Goal: Complete application form: Complete application form

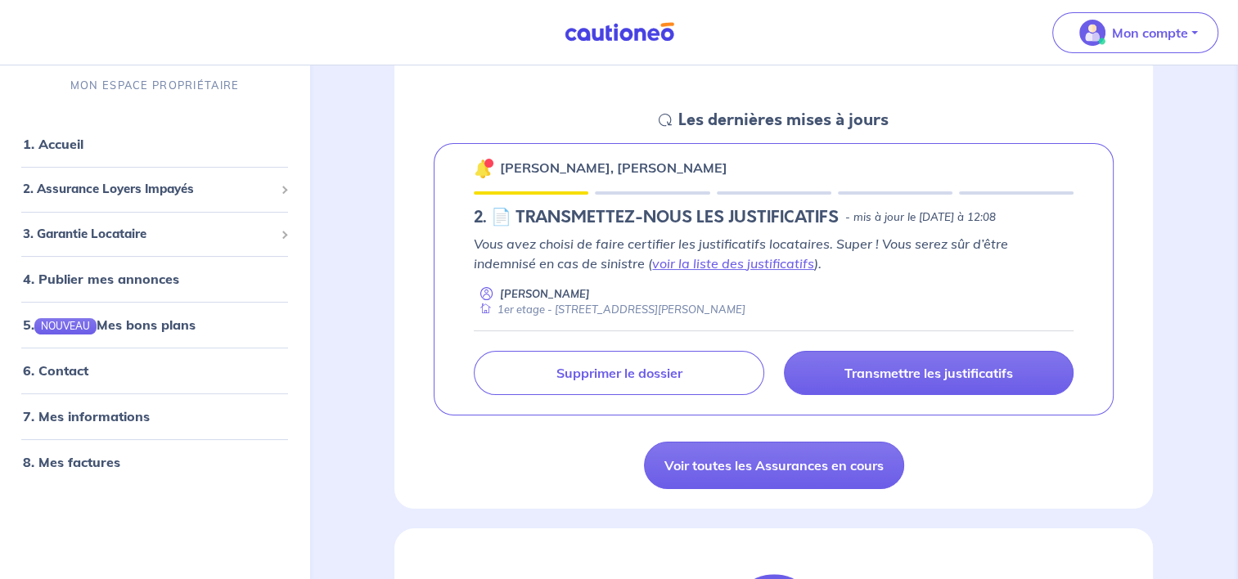
scroll to position [245, 0]
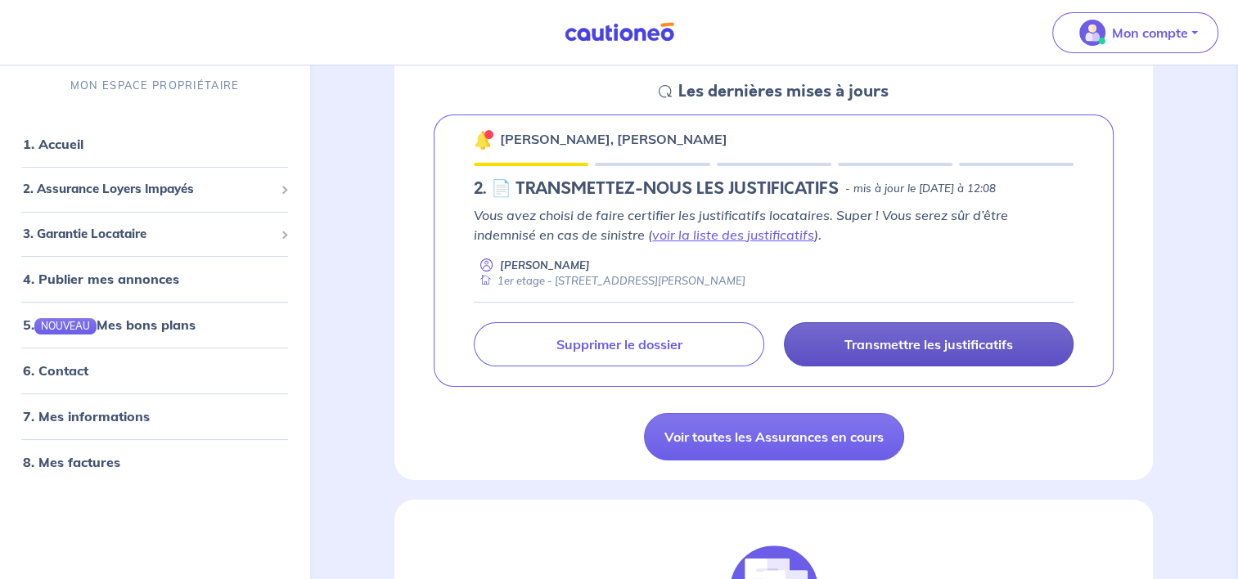
click at [975, 344] on p "Transmettre les justificatifs" at bounding box center [928, 344] width 169 height 16
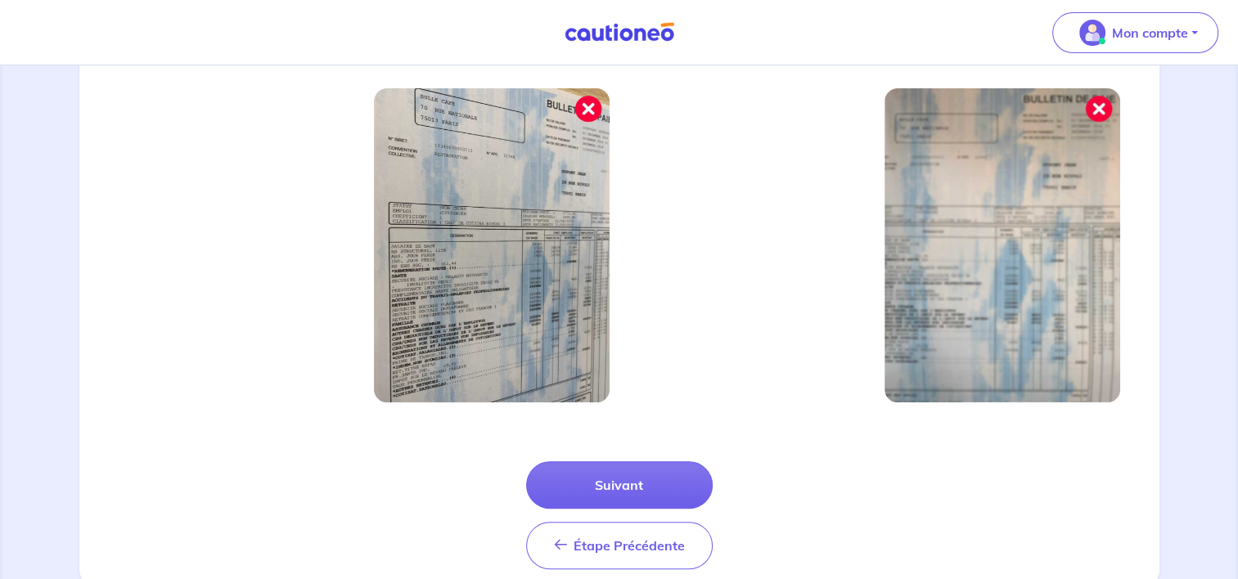
scroll to position [591, 0]
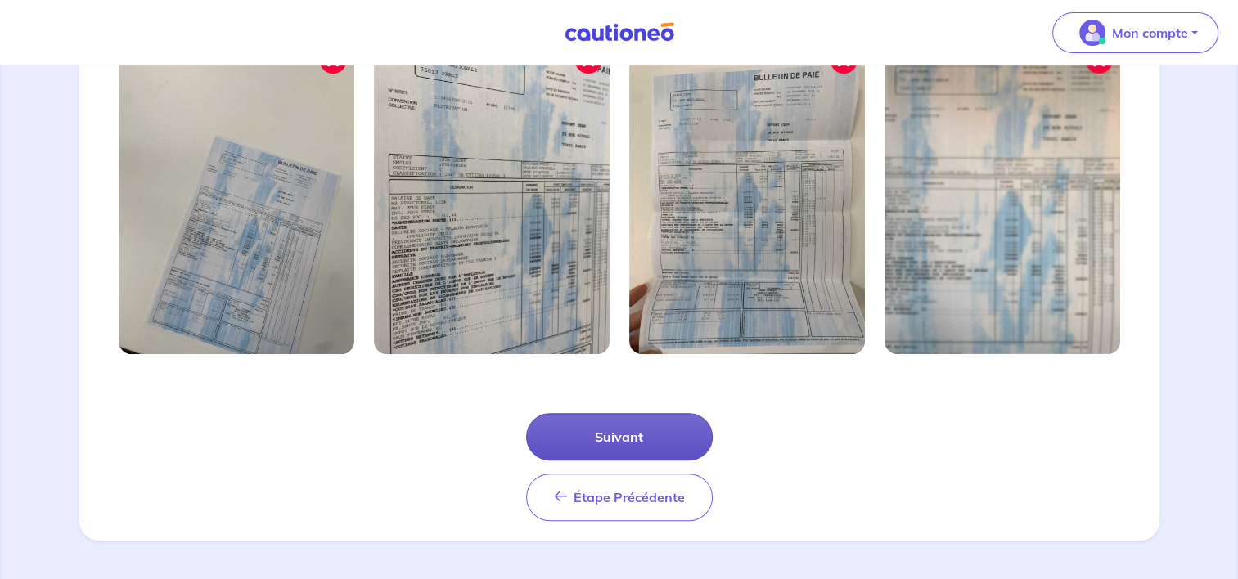
click at [639, 429] on button "Suivant" at bounding box center [619, 436] width 187 height 47
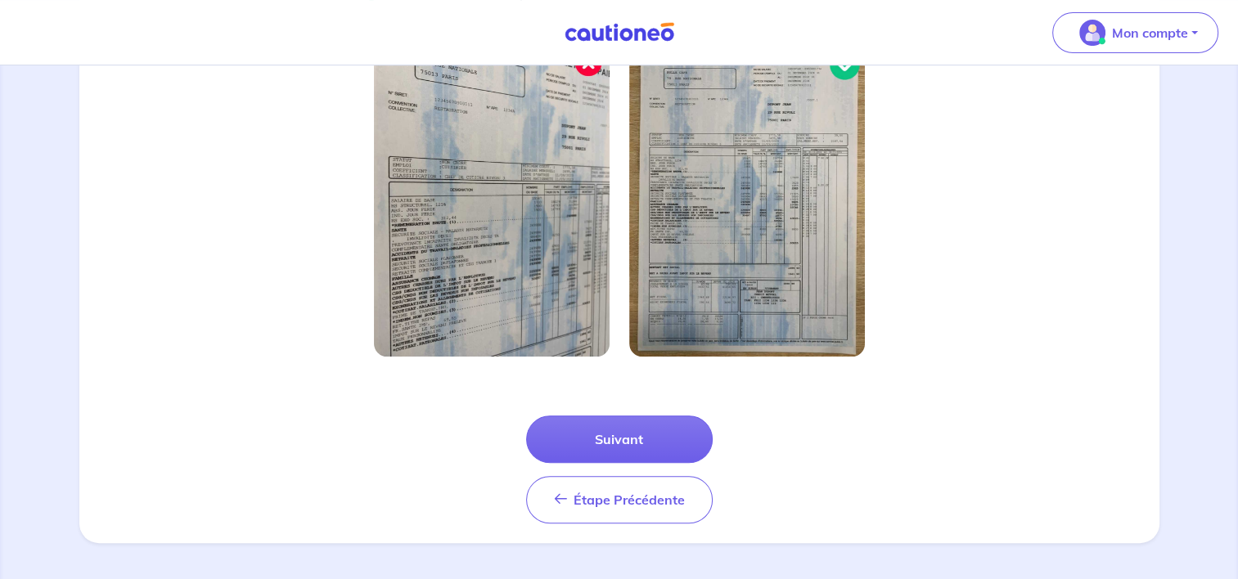
scroll to position [513, 0]
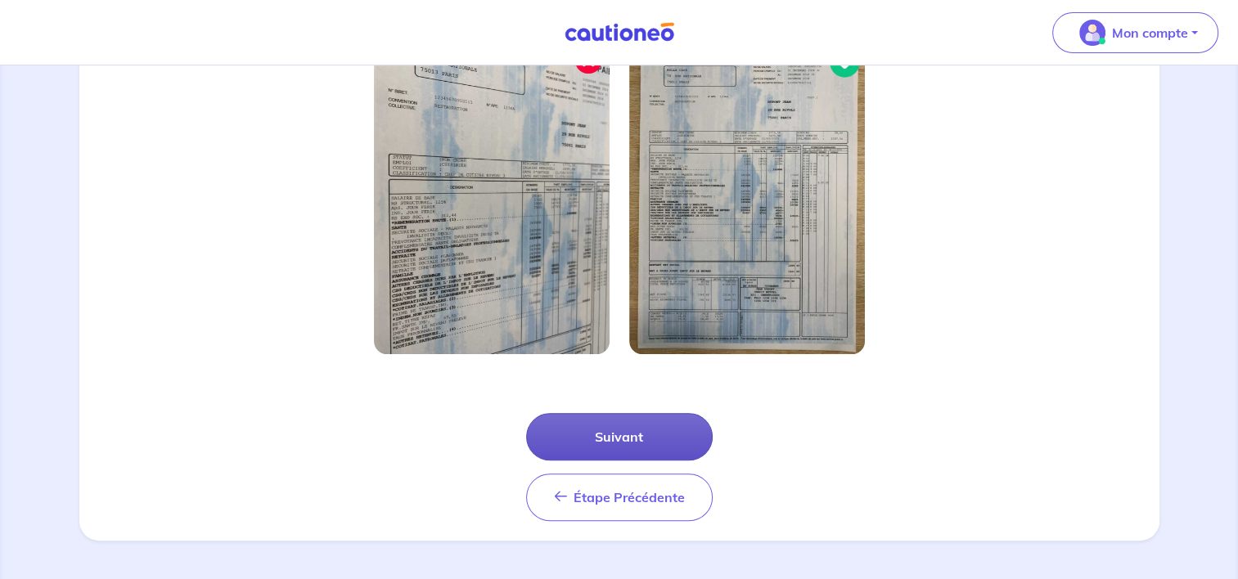
click at [642, 432] on button "Suivant" at bounding box center [619, 436] width 187 height 47
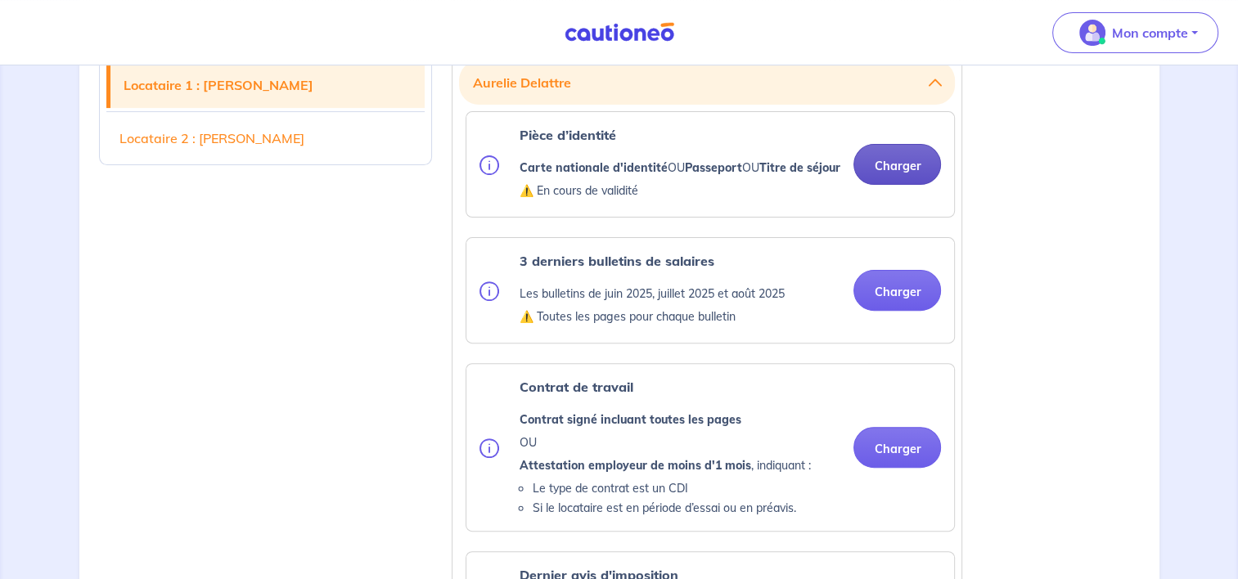
scroll to position [491, 0]
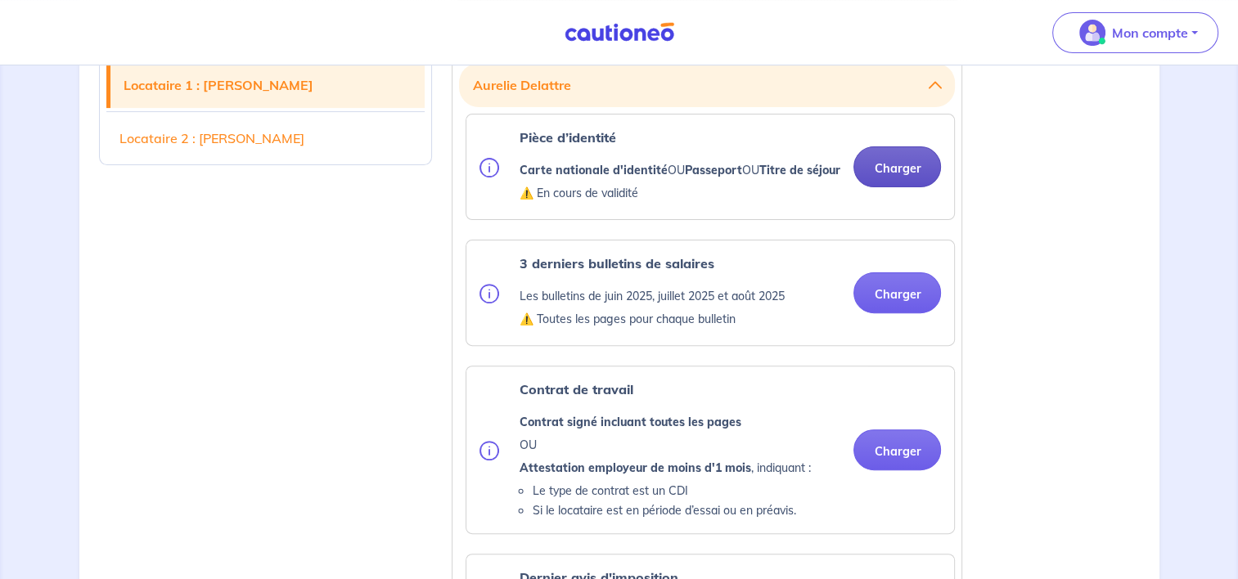
click at [904, 168] on button "Charger" at bounding box center [897, 166] width 88 height 41
click at [883, 181] on button "Charger" at bounding box center [897, 166] width 88 height 41
click at [894, 164] on button "Charger" at bounding box center [897, 166] width 88 height 41
click at [903, 176] on button "Charger" at bounding box center [897, 166] width 88 height 41
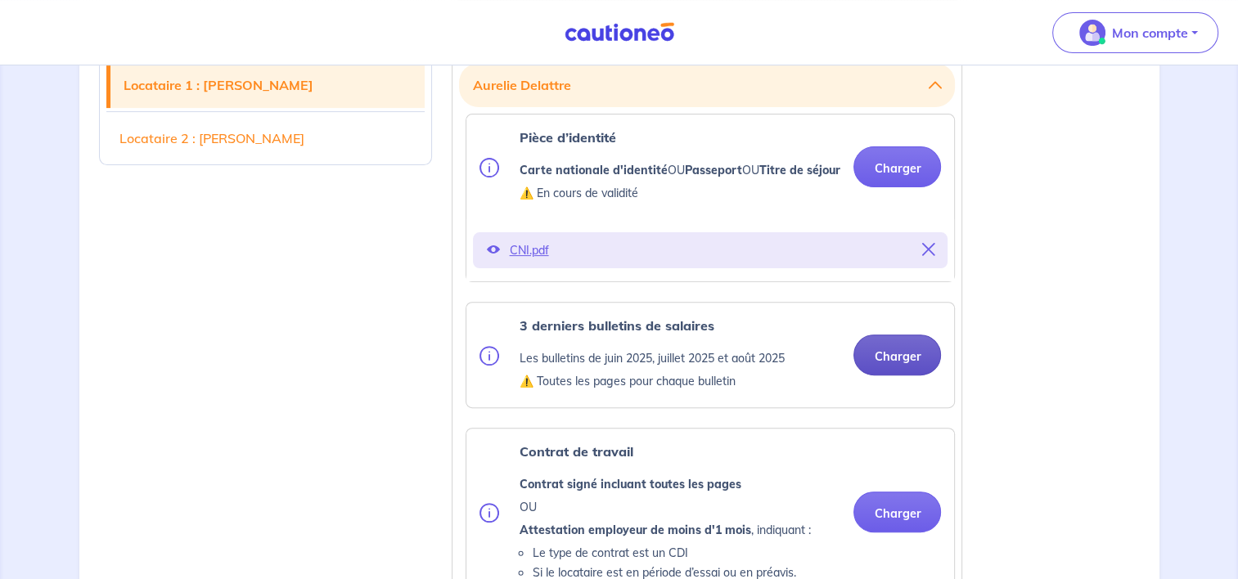
click at [895, 368] on button "Charger" at bounding box center [897, 355] width 88 height 41
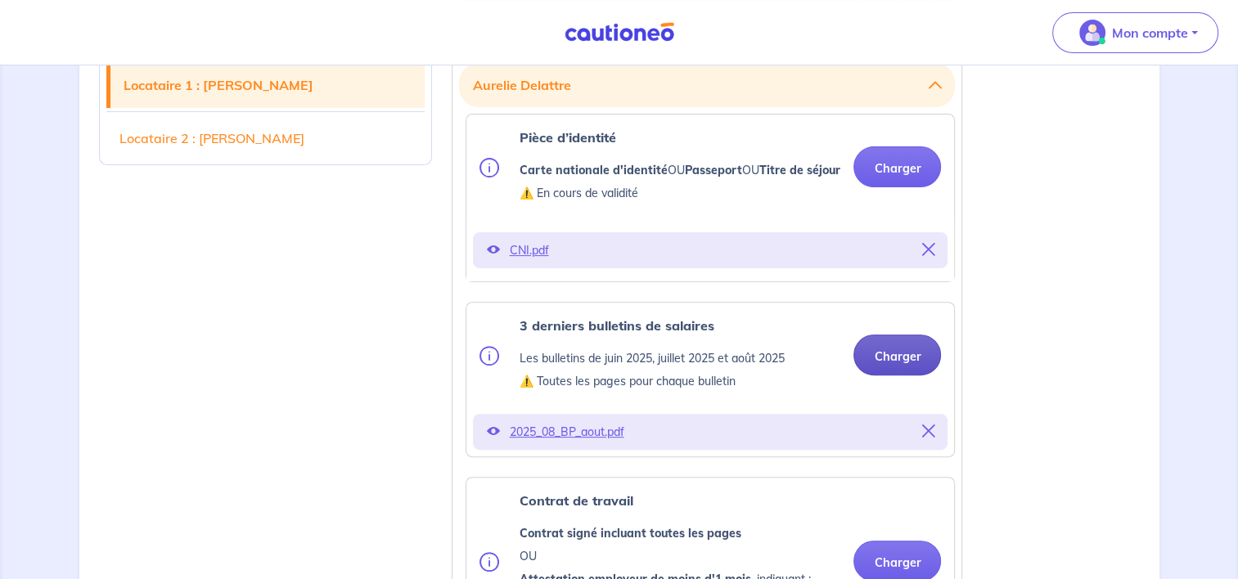
click at [902, 375] on button "Charger" at bounding box center [897, 355] width 88 height 41
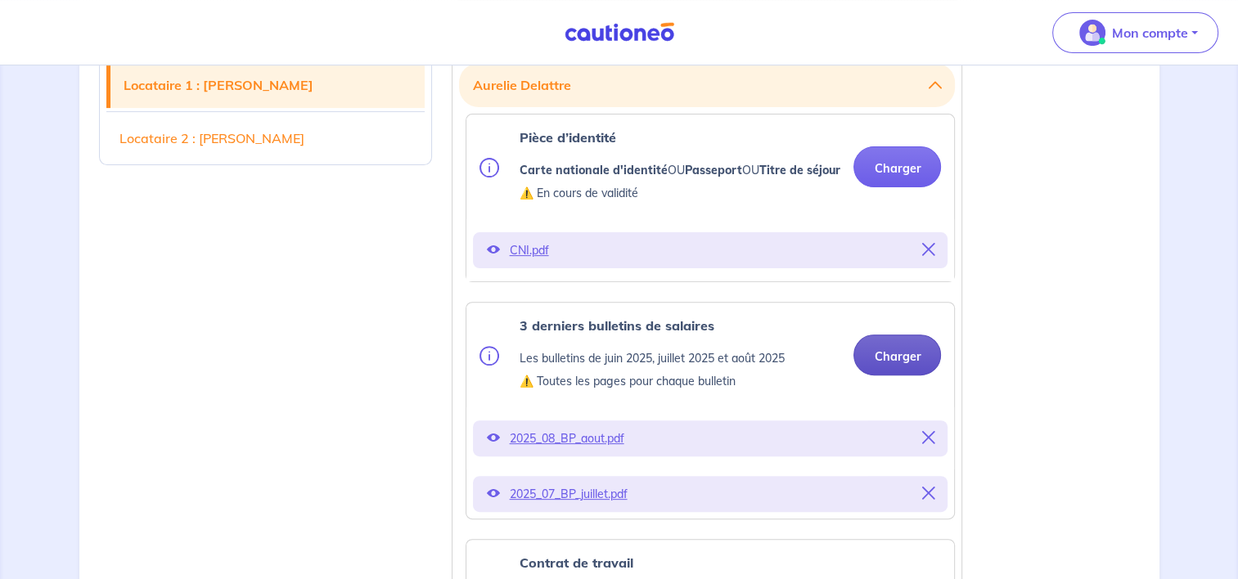
click at [874, 375] on button "Charger" at bounding box center [897, 355] width 88 height 41
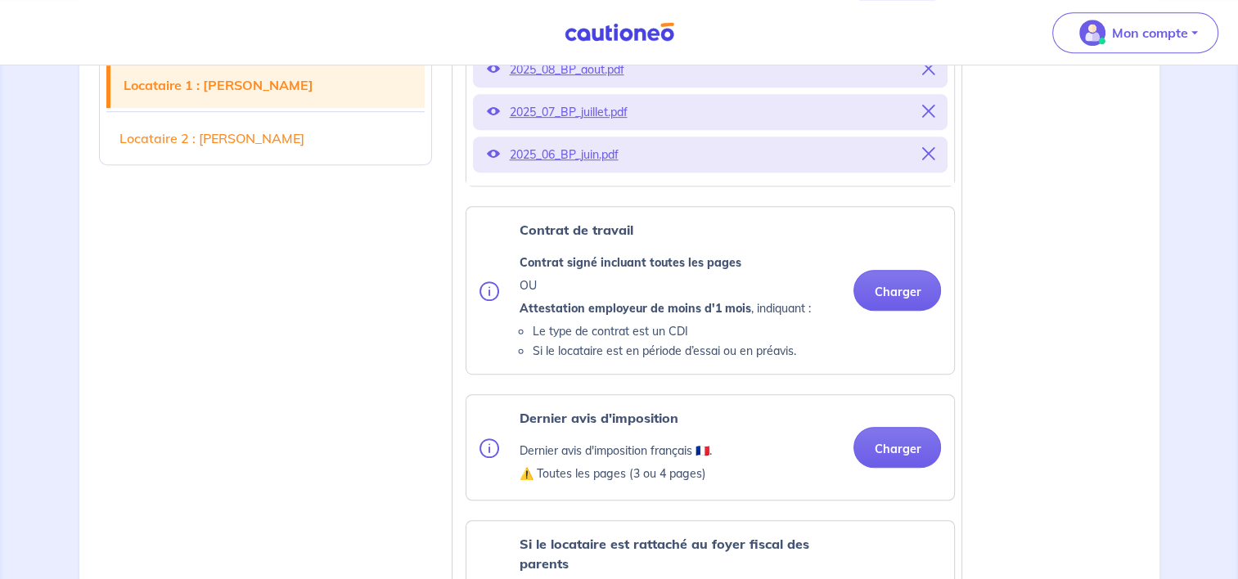
scroll to position [900, 0]
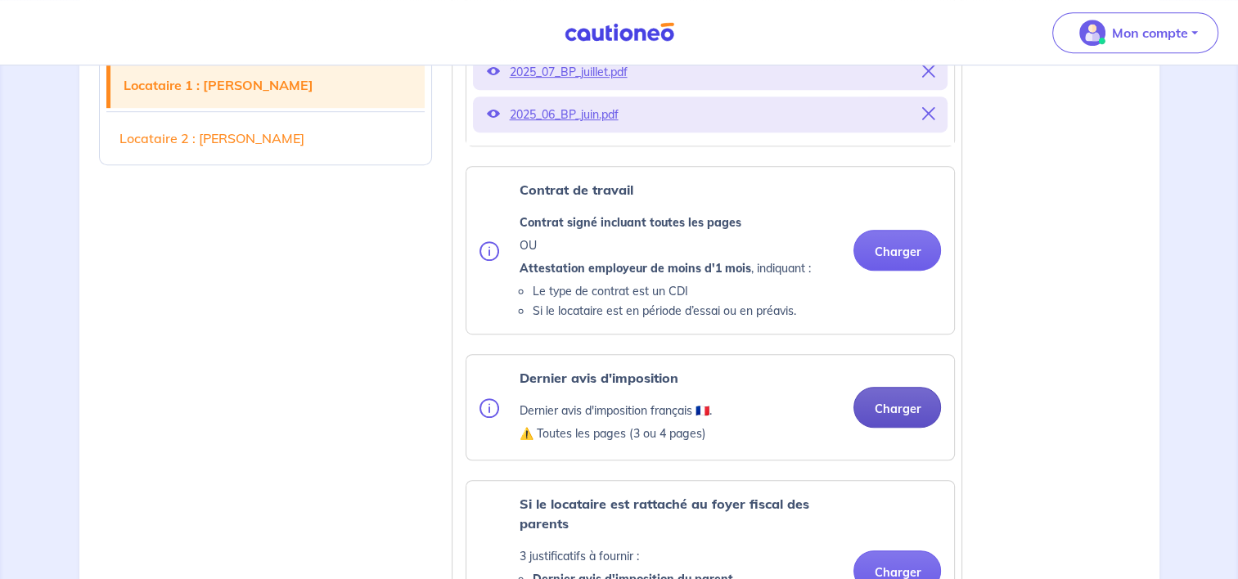
click at [892, 413] on button "Charger" at bounding box center [897, 407] width 88 height 41
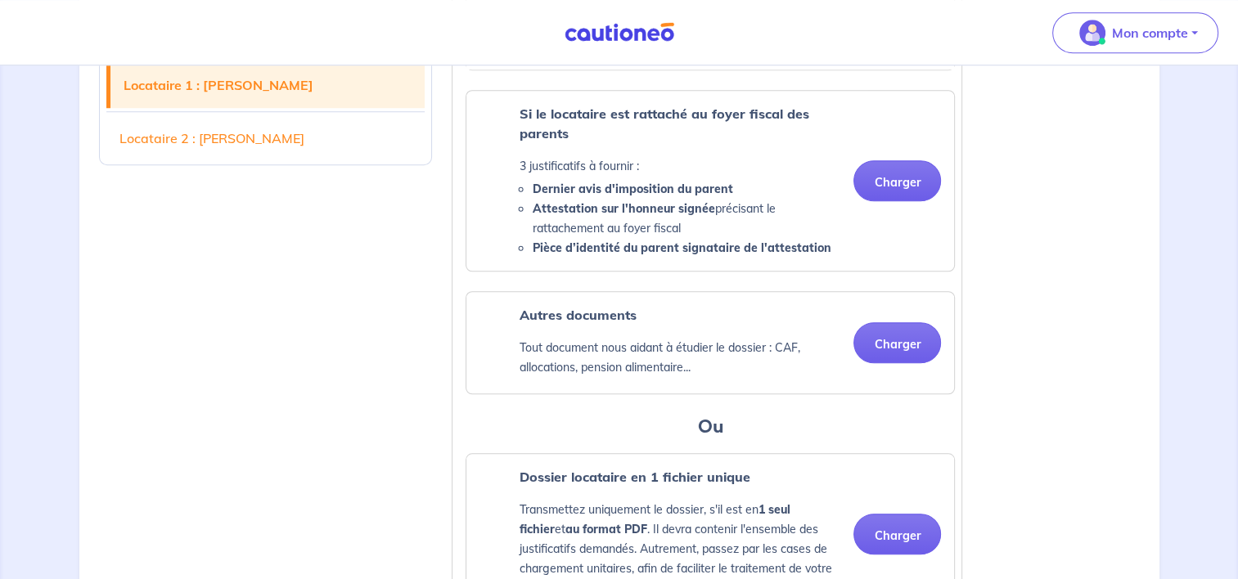
scroll to position [1391, 0]
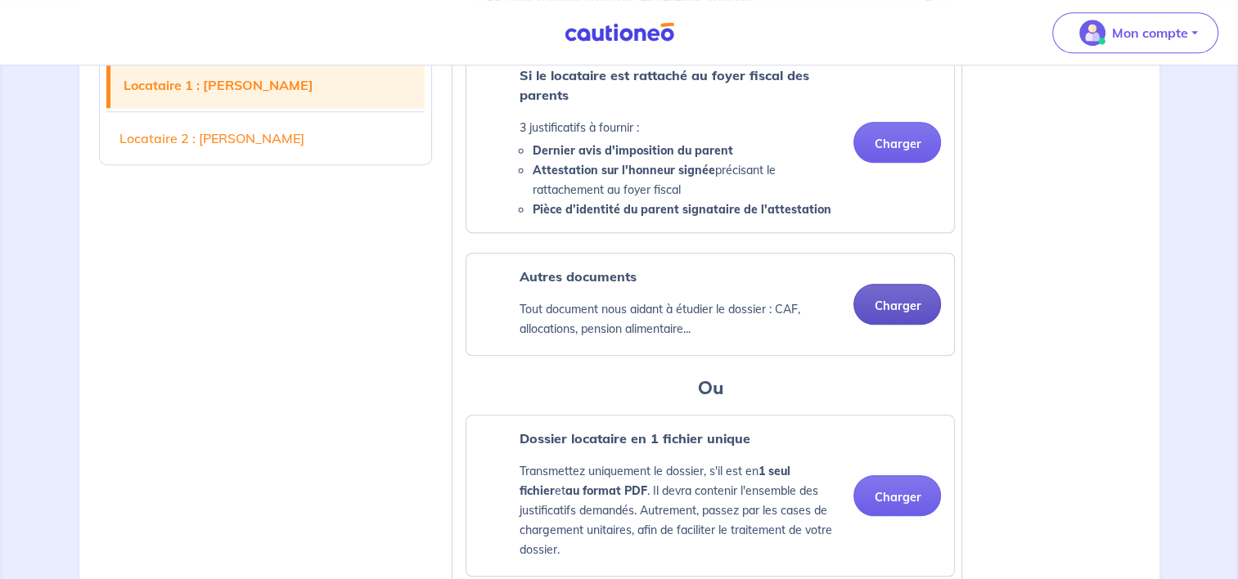
click at [901, 324] on button "Charger" at bounding box center [897, 304] width 88 height 41
click at [893, 324] on button "Charger" at bounding box center [897, 304] width 88 height 41
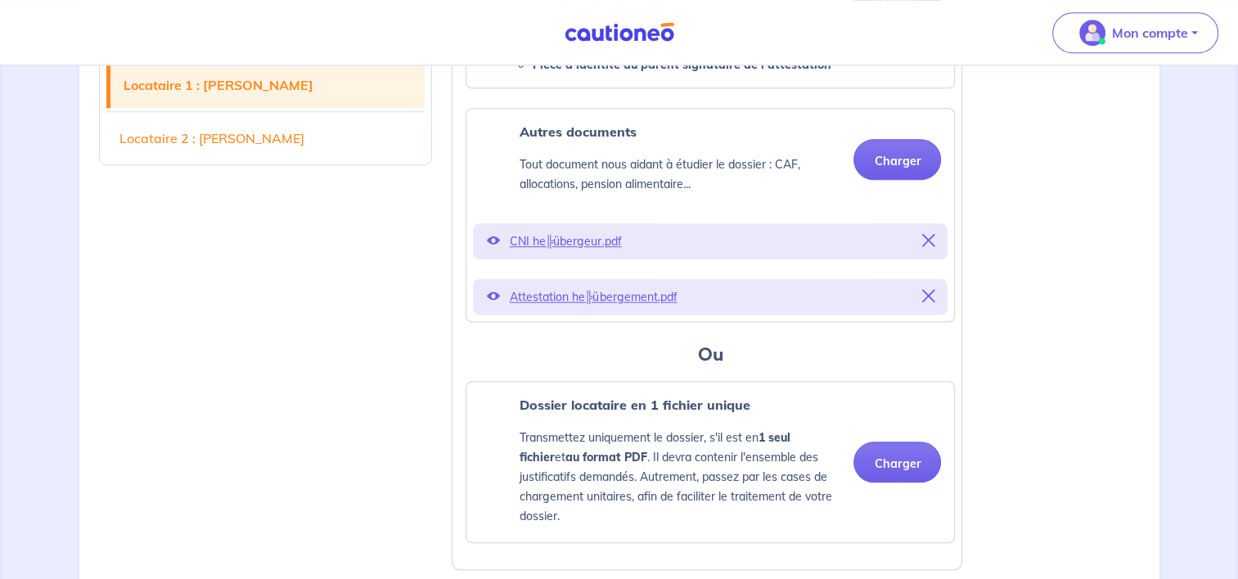
scroll to position [1554, 0]
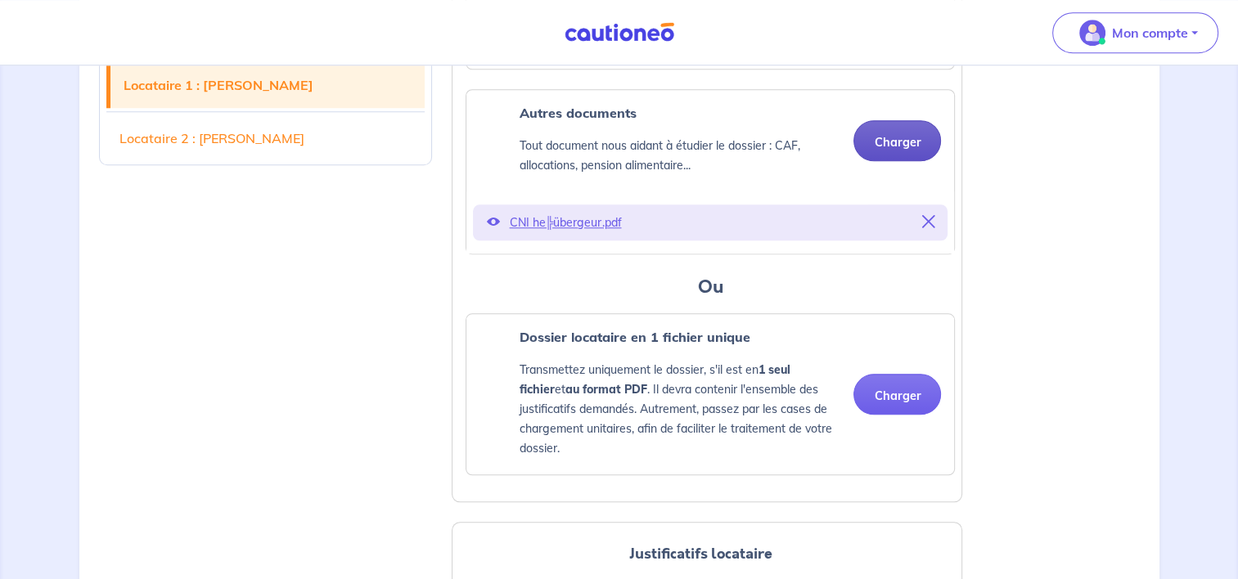
click at [901, 159] on button "Charger" at bounding box center [897, 140] width 88 height 41
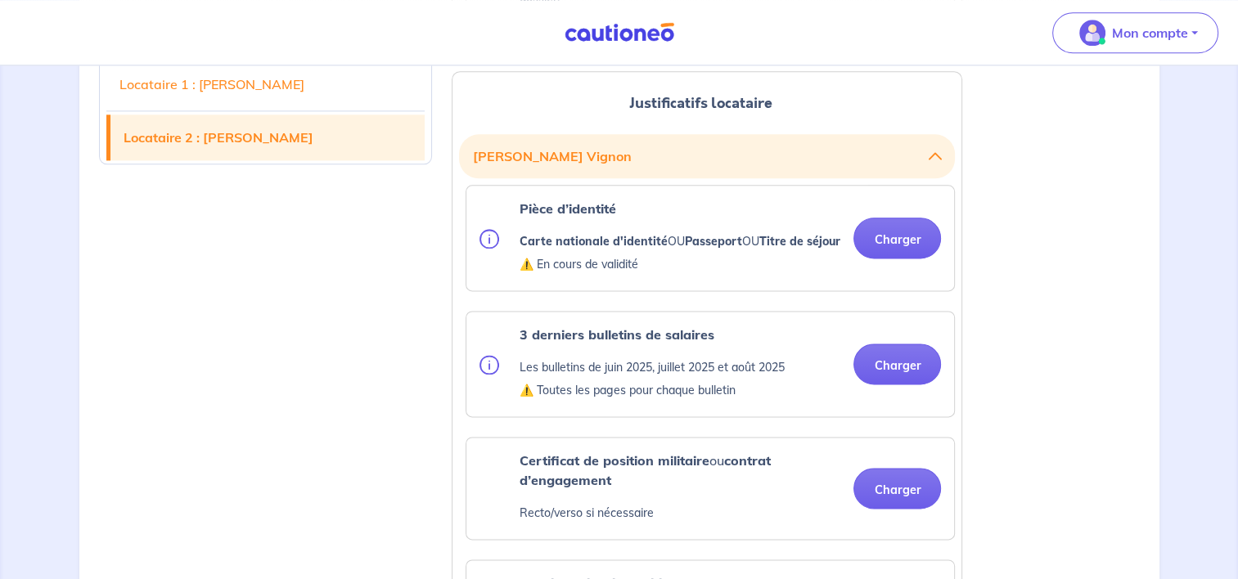
scroll to position [2127, 0]
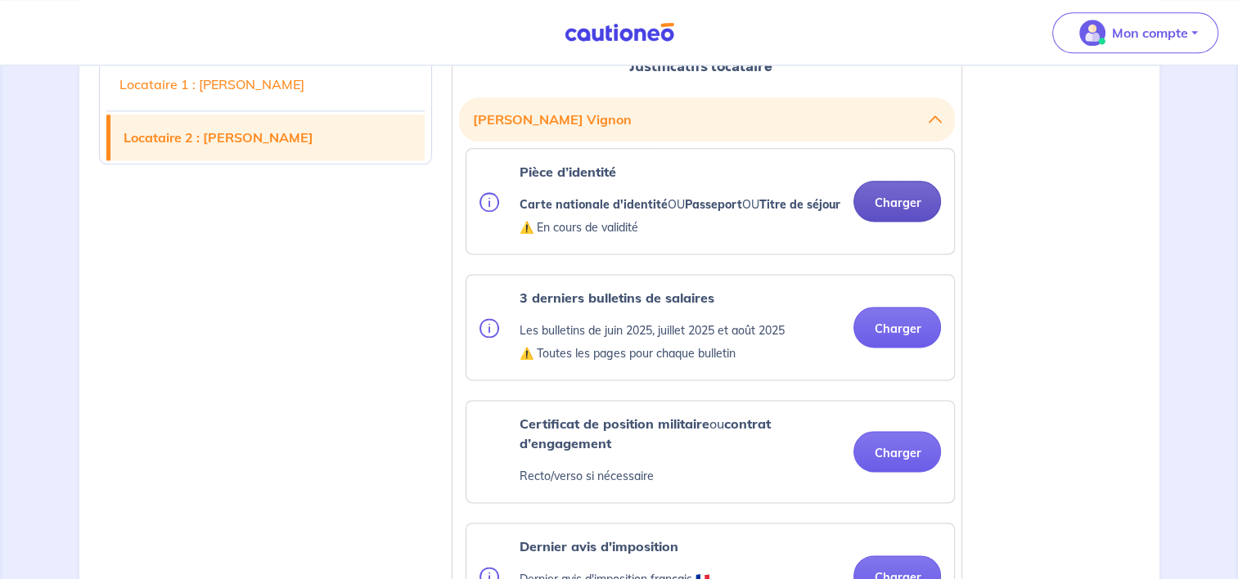
click at [880, 222] on button "Charger" at bounding box center [897, 201] width 88 height 41
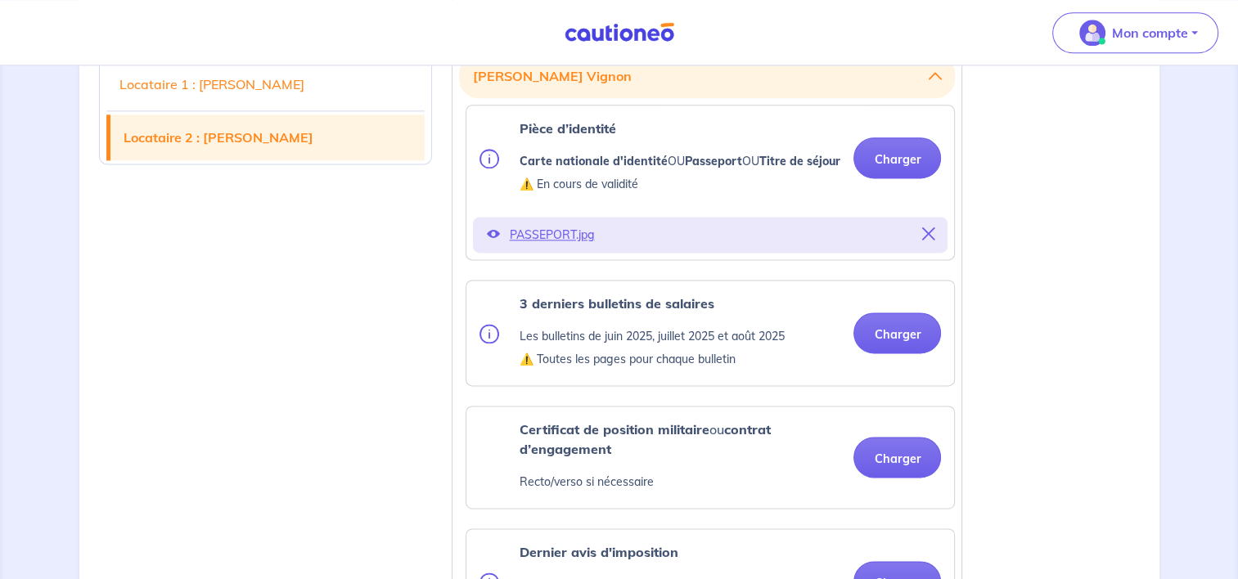
scroll to position [2209, 0]
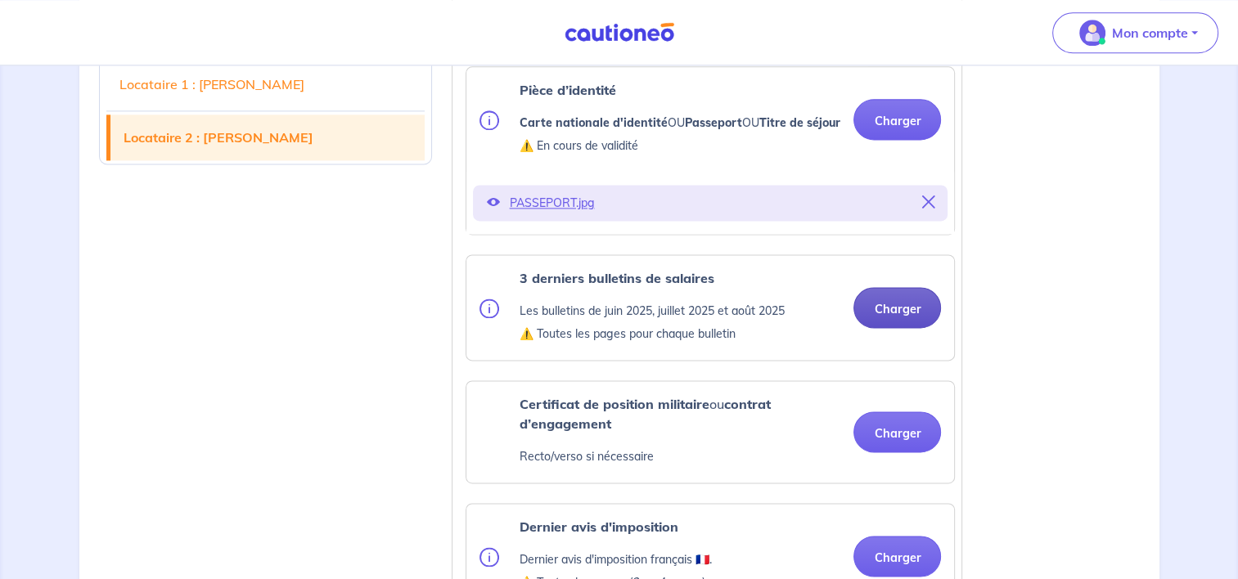
click at [899, 328] on button "Charger" at bounding box center [897, 307] width 88 height 41
click at [902, 324] on button "Charger" at bounding box center [897, 307] width 88 height 41
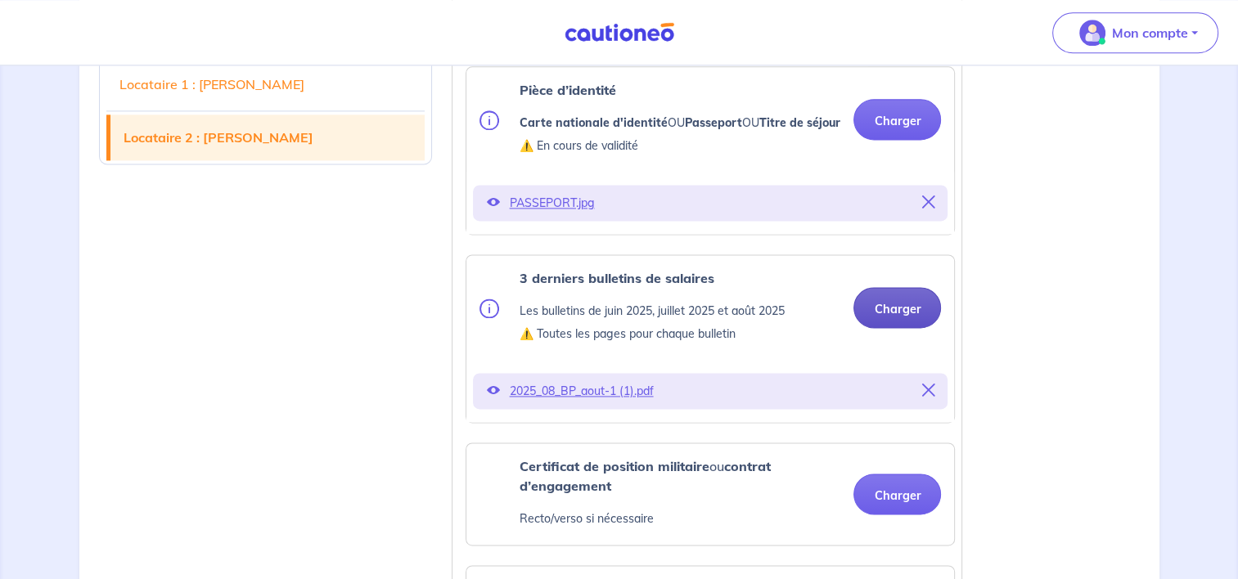
click at [910, 328] on button "Charger" at bounding box center [897, 307] width 88 height 41
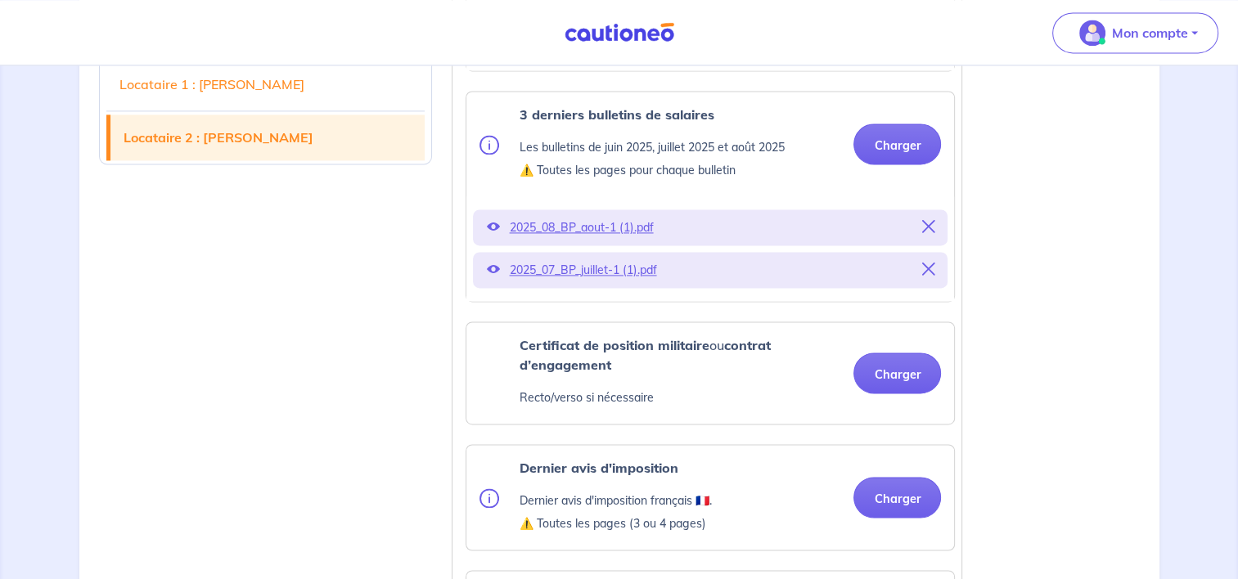
scroll to position [2454, 0]
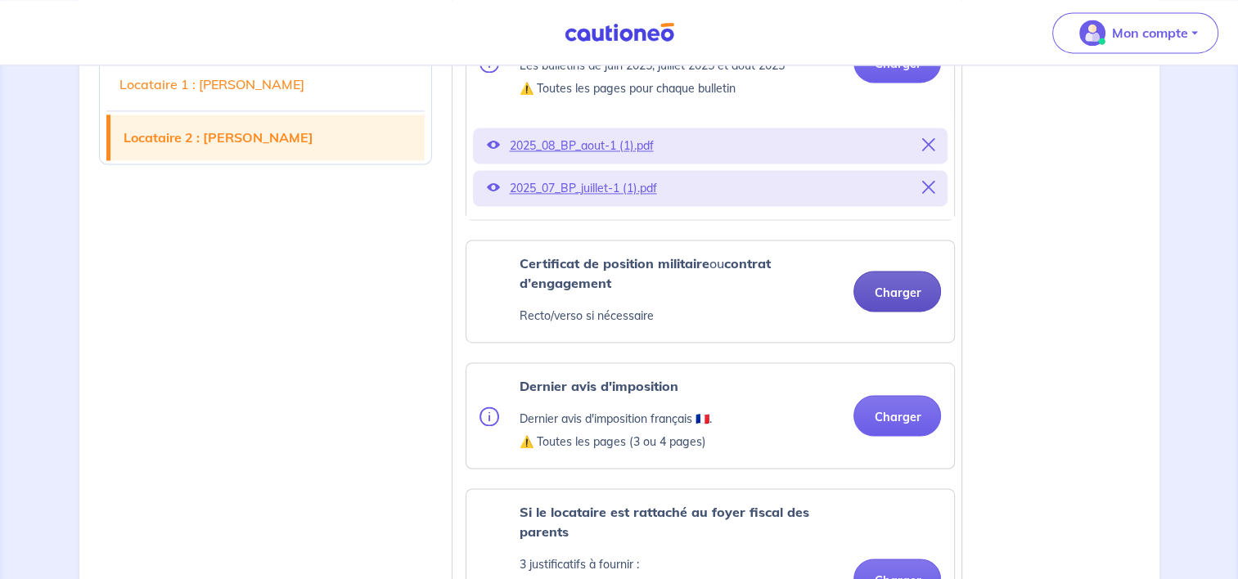
click at [908, 312] on button "Charger" at bounding box center [897, 291] width 88 height 41
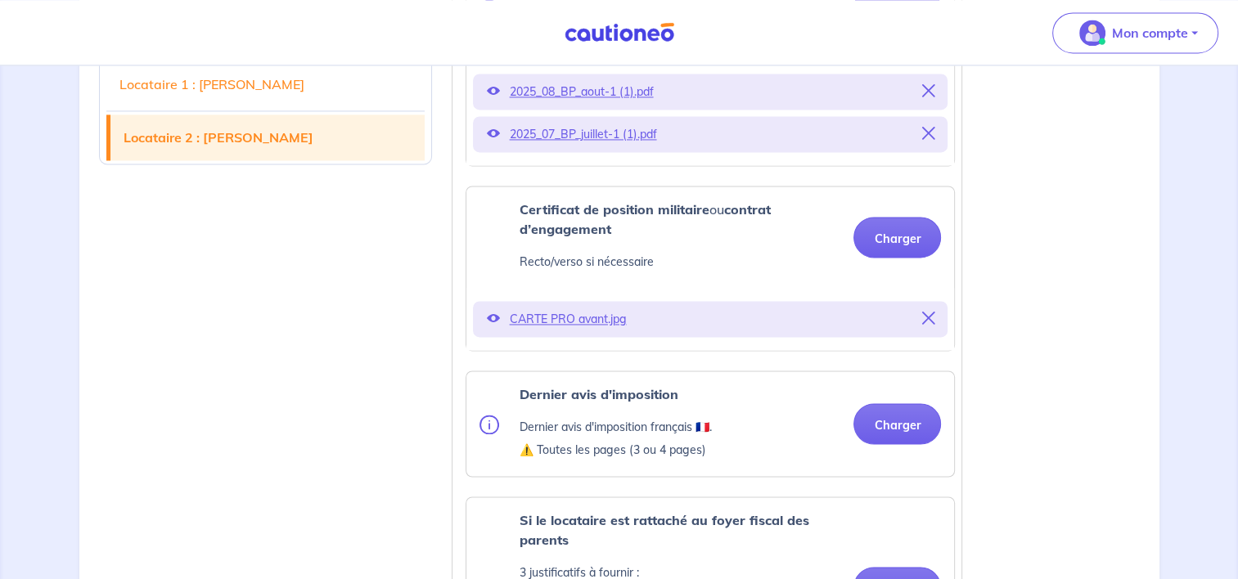
scroll to position [2536, 0]
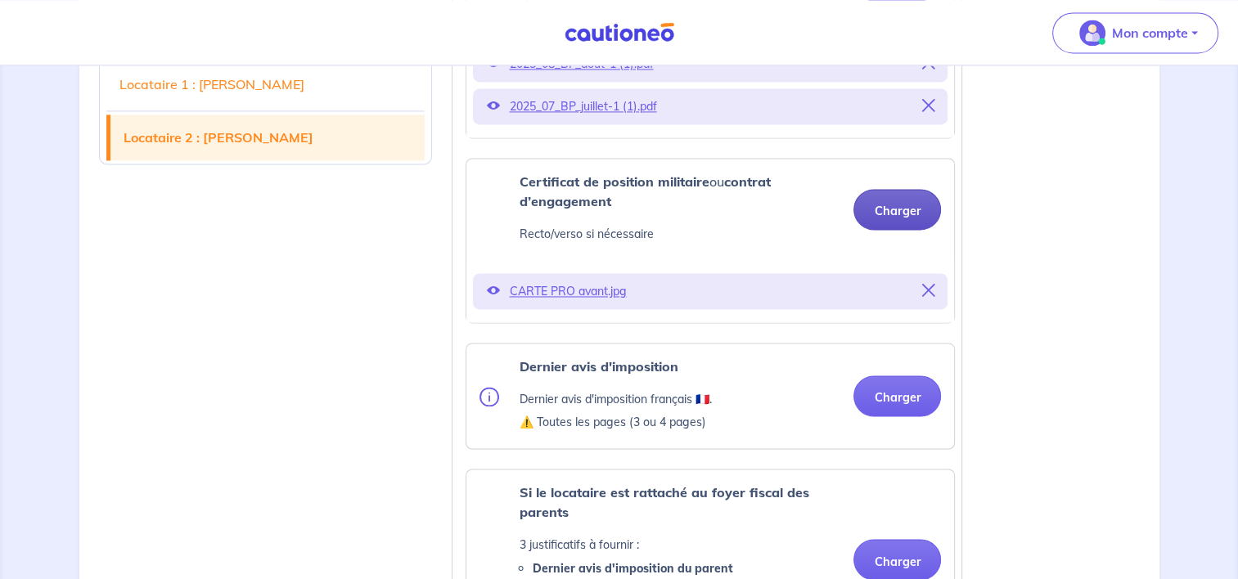
click at [927, 230] on button "Charger" at bounding box center [897, 209] width 88 height 41
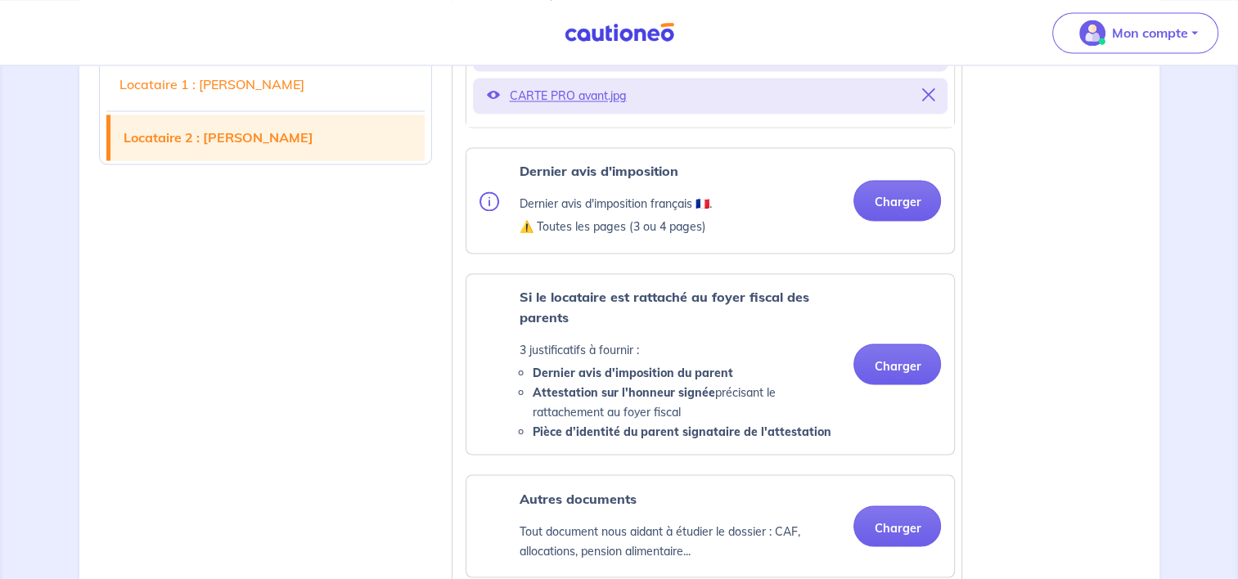
scroll to position [2781, 0]
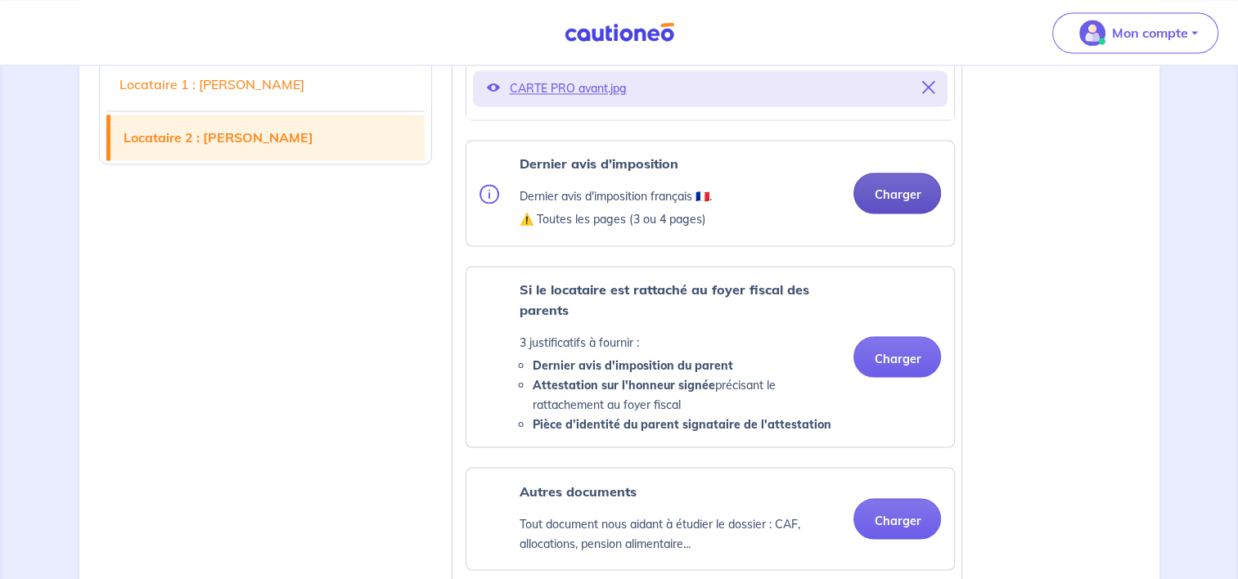
click at [882, 213] on button "Charger" at bounding box center [897, 193] width 88 height 41
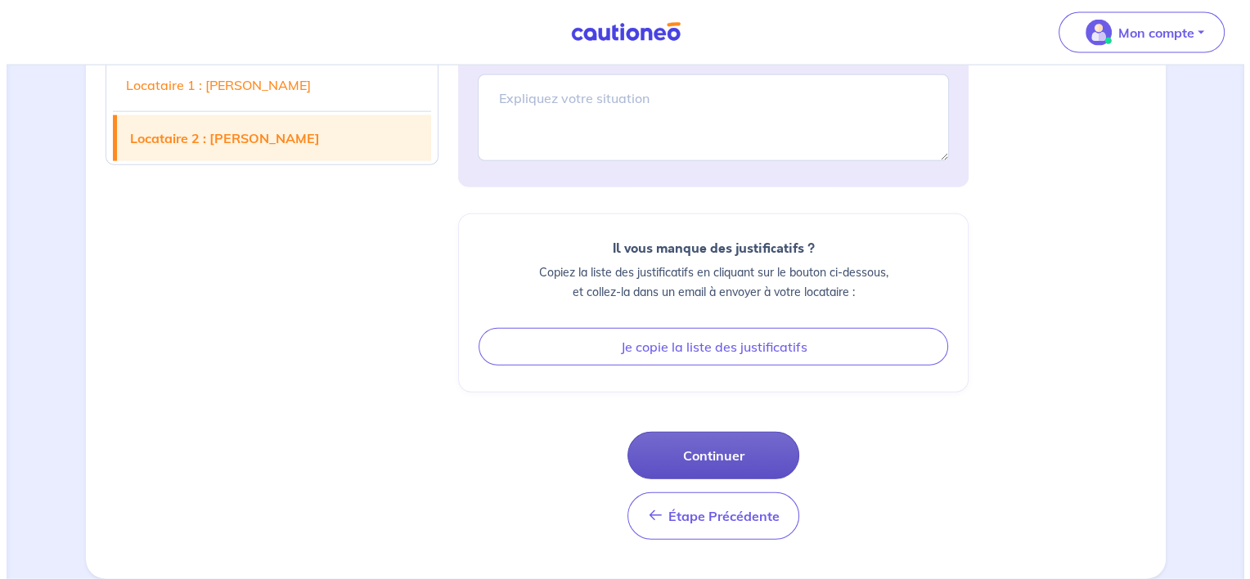
scroll to position [3773, 0]
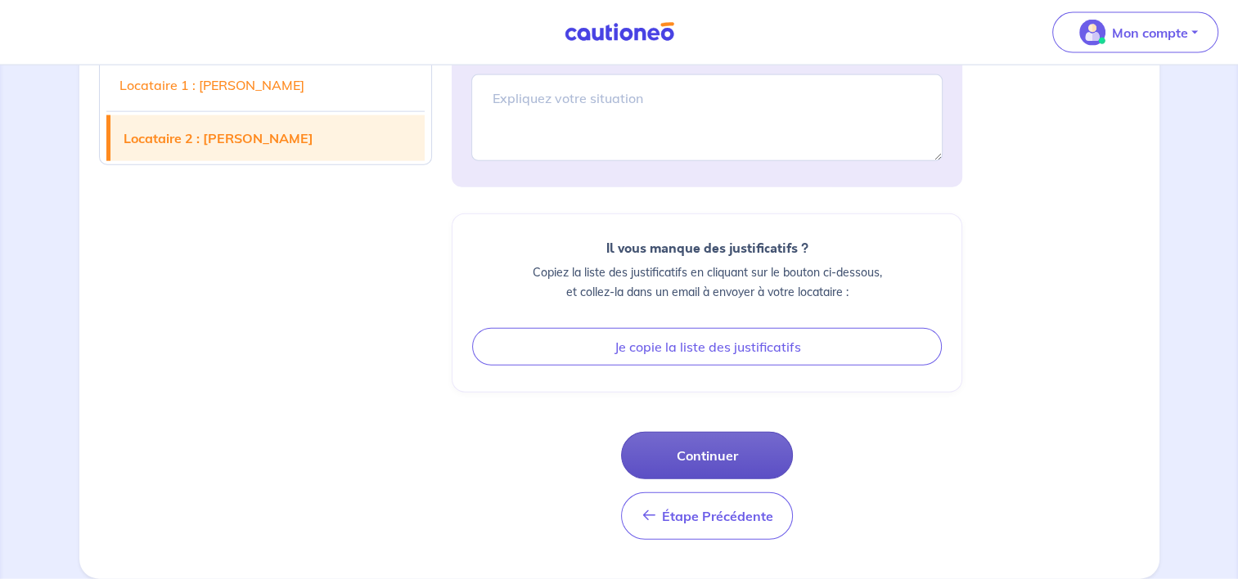
click at [744, 452] on button "Continuer" at bounding box center [707, 455] width 172 height 47
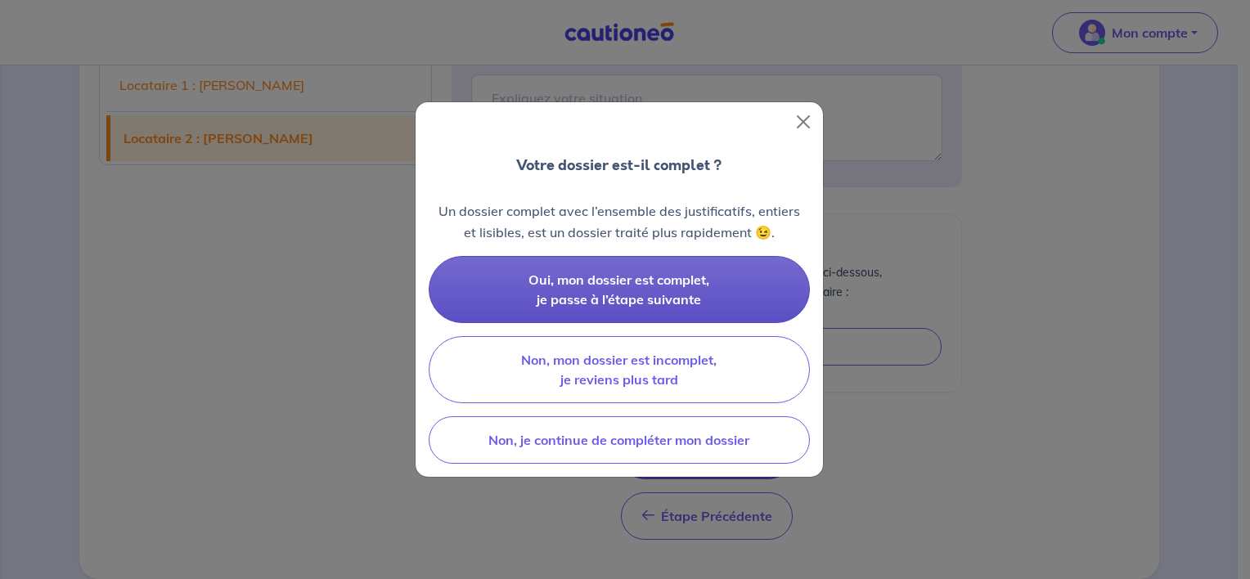
click at [700, 299] on button "Oui, mon dossier est complet, je passe à l’étape suivante" at bounding box center [619, 289] width 381 height 67
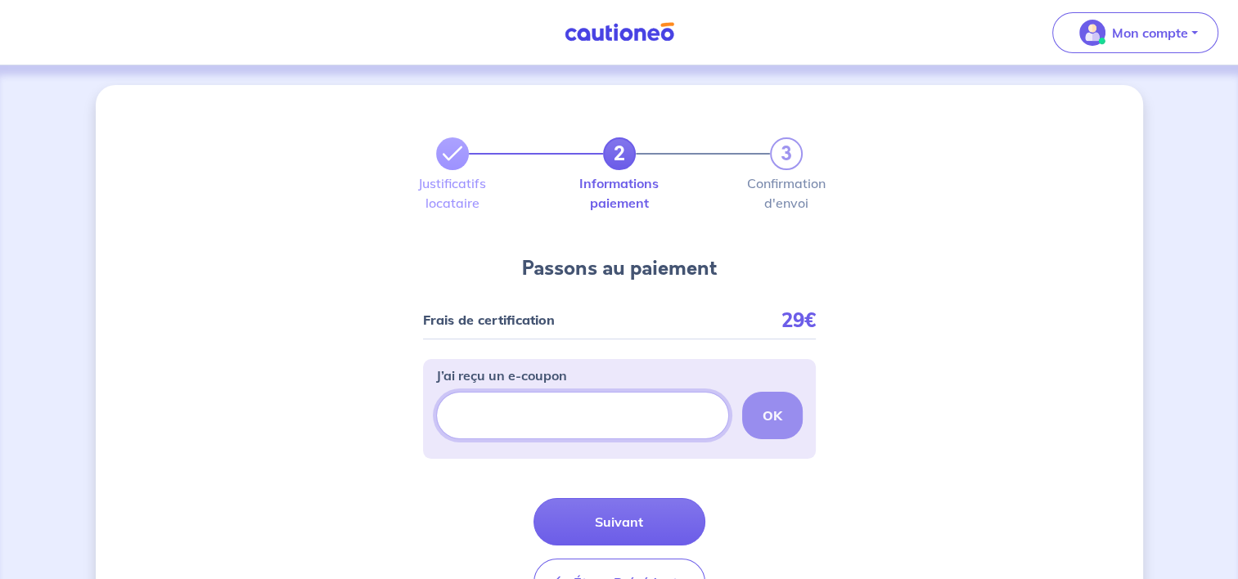
click at [624, 428] on input "J’ai reçu un e-coupon" at bounding box center [582, 415] width 293 height 47
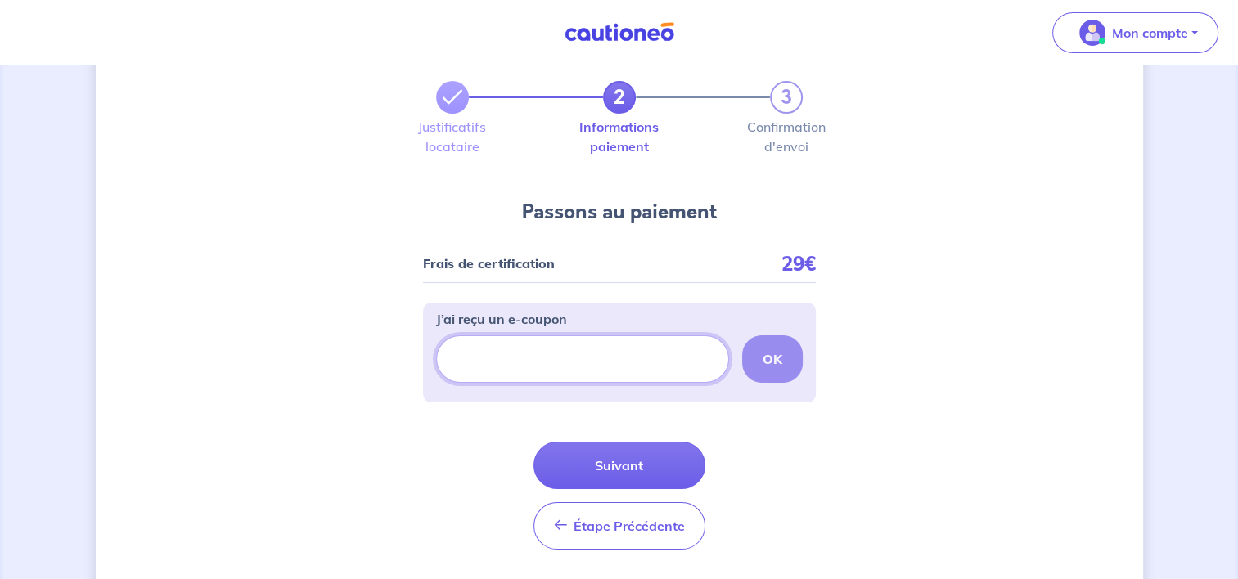
scroll to position [82, 0]
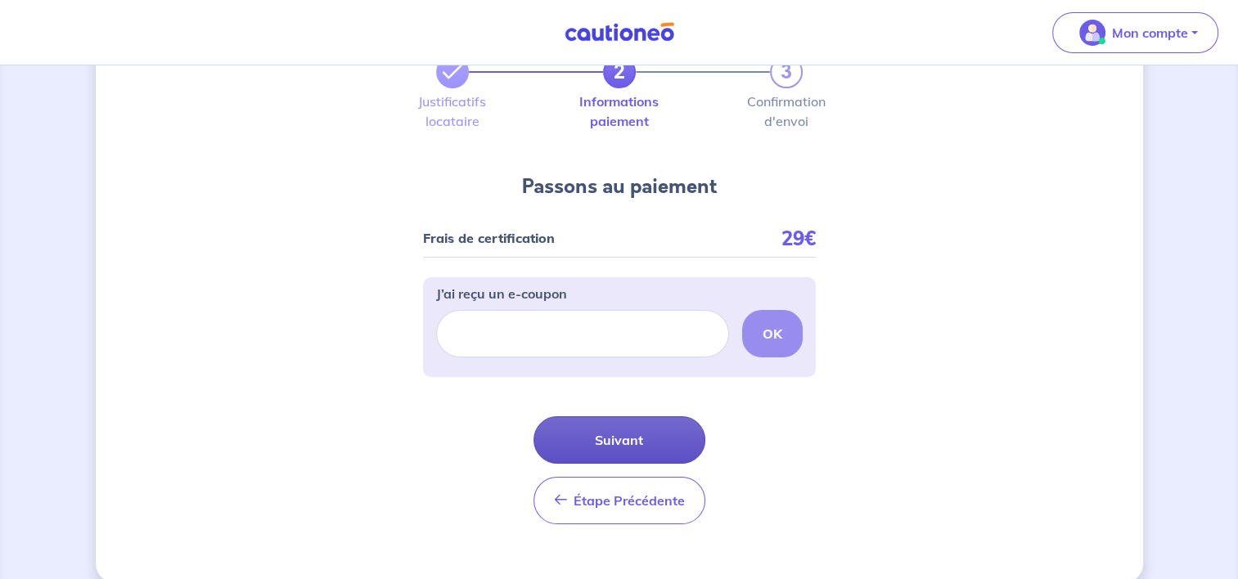
click at [650, 429] on button "Suivant" at bounding box center [619, 439] width 172 height 47
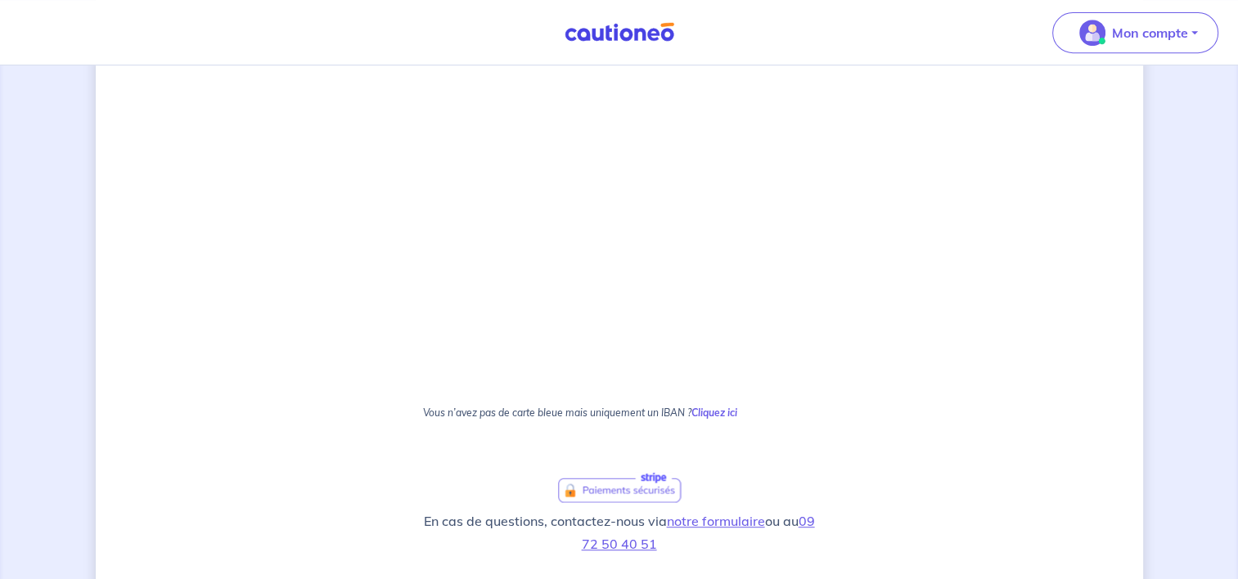
scroll to position [838, 0]
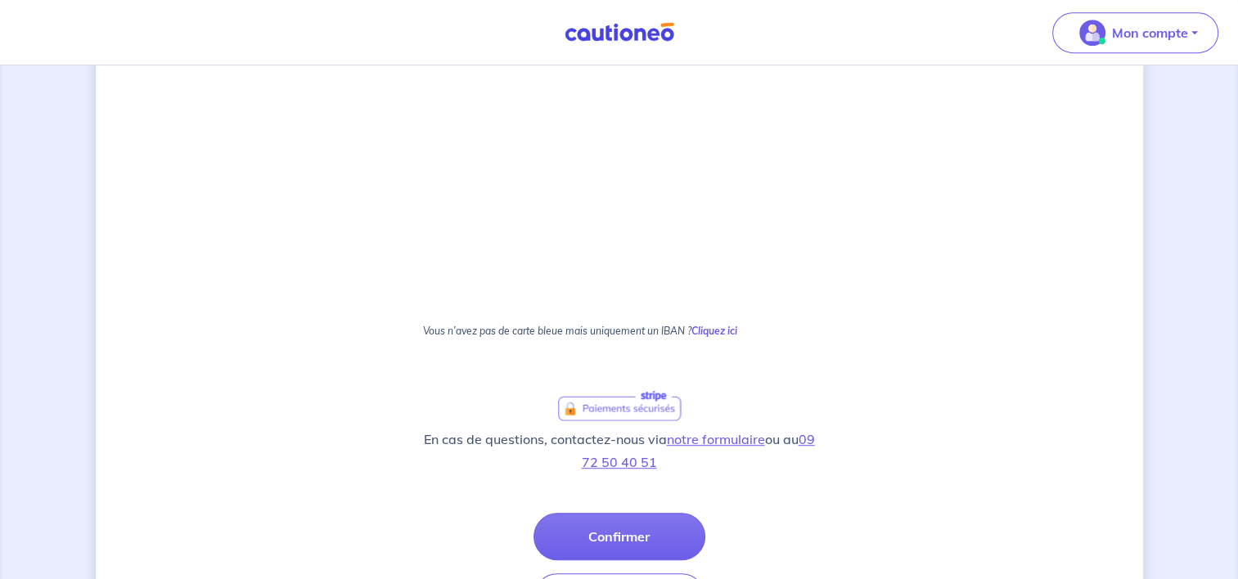
click at [641, 534] on button "Confirmer" at bounding box center [619, 536] width 172 height 47
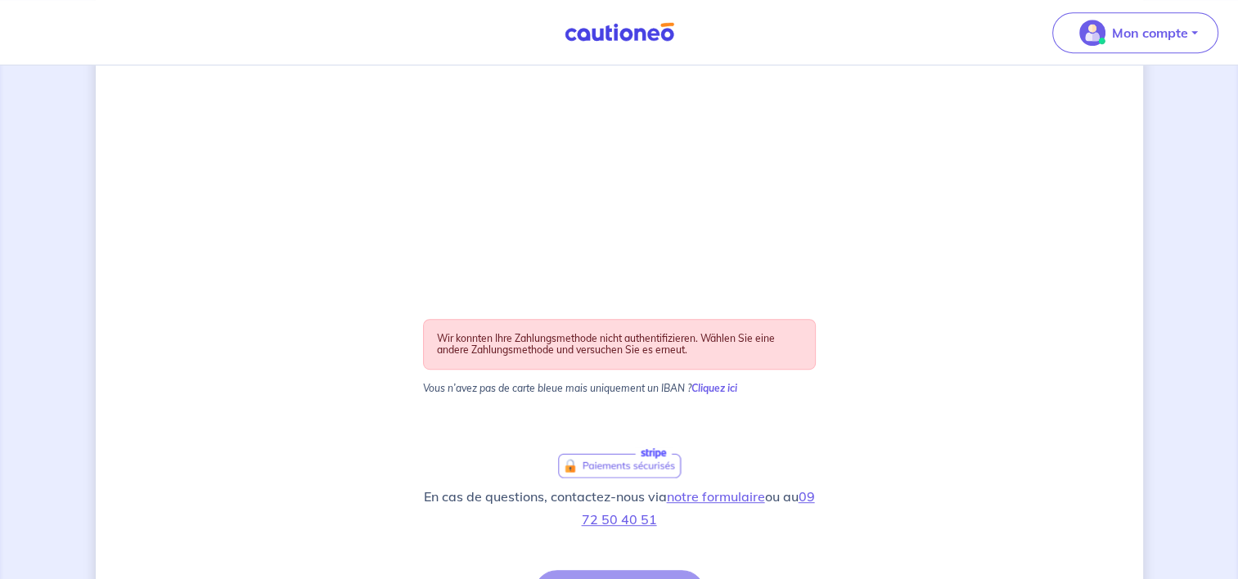
scroll to position [1001, 0]
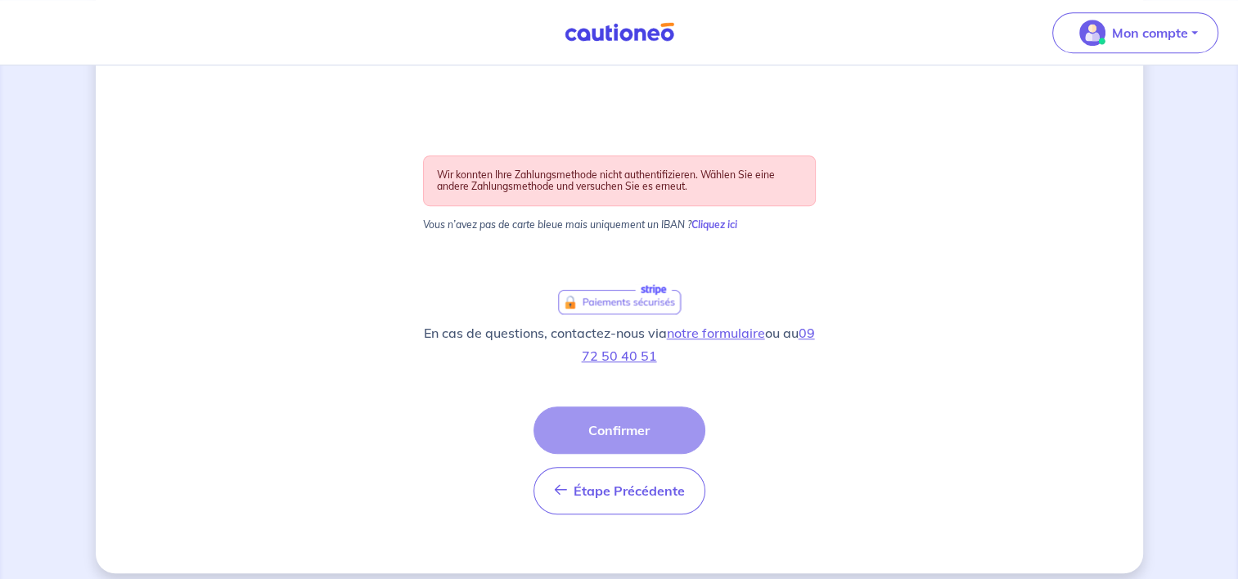
click at [654, 416] on div "Étape Précédente Précédent Confirmer Confirmer" at bounding box center [619, 461] width 172 height 108
click at [662, 436] on div "Étape Précédente Précédent Confirmer Confirmer" at bounding box center [619, 461] width 172 height 108
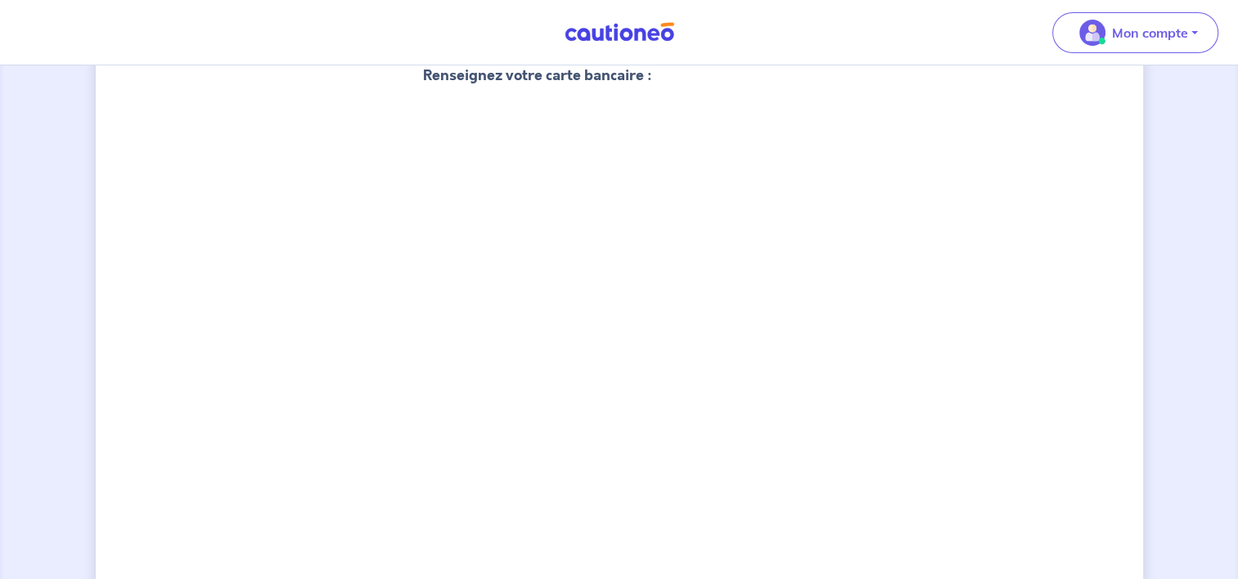
scroll to position [196, 0]
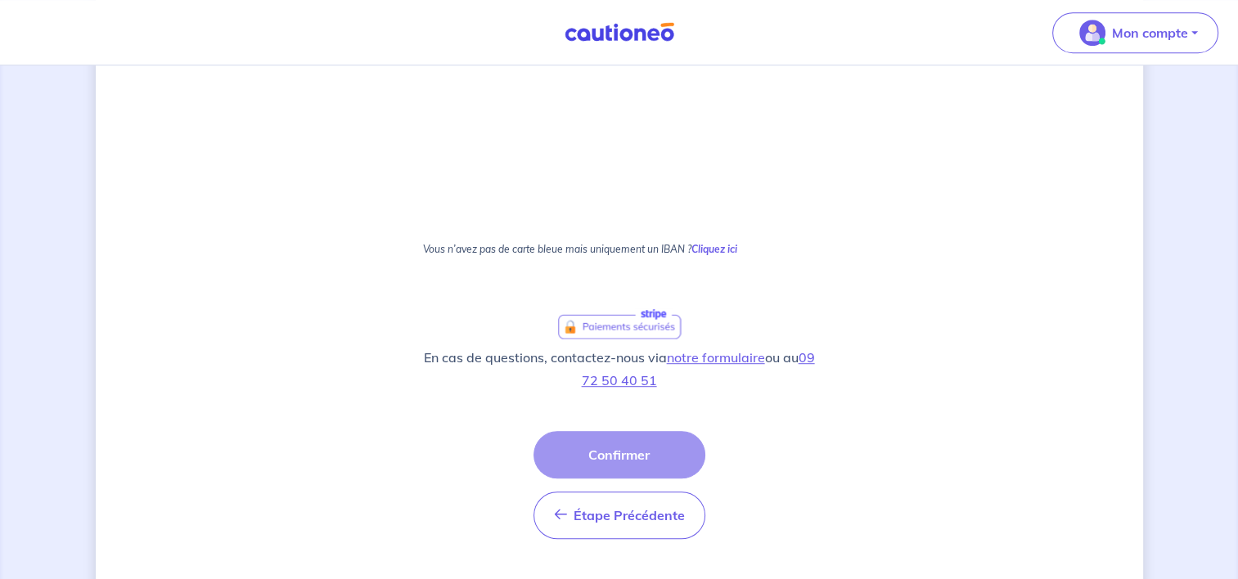
scroll to position [927, 0]
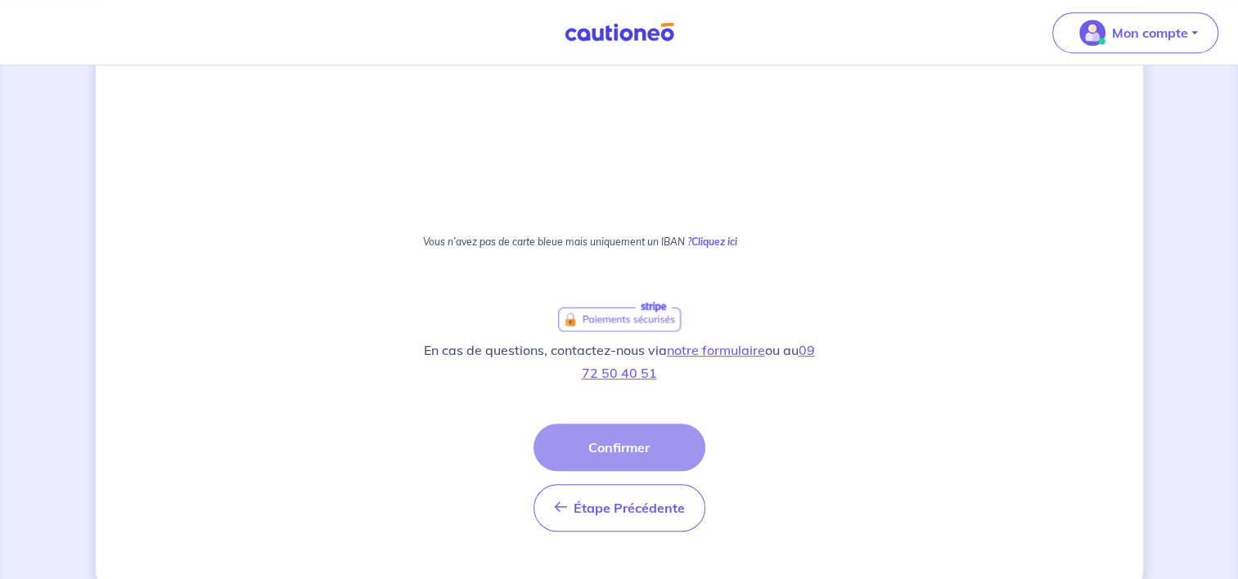
click at [647, 452] on div "Étape Précédente Précédent Confirmer Confirmer" at bounding box center [619, 478] width 172 height 108
click at [613, 443] on div "Étape Précédente Précédent Confirmer Confirmer" at bounding box center [619, 478] width 172 height 108
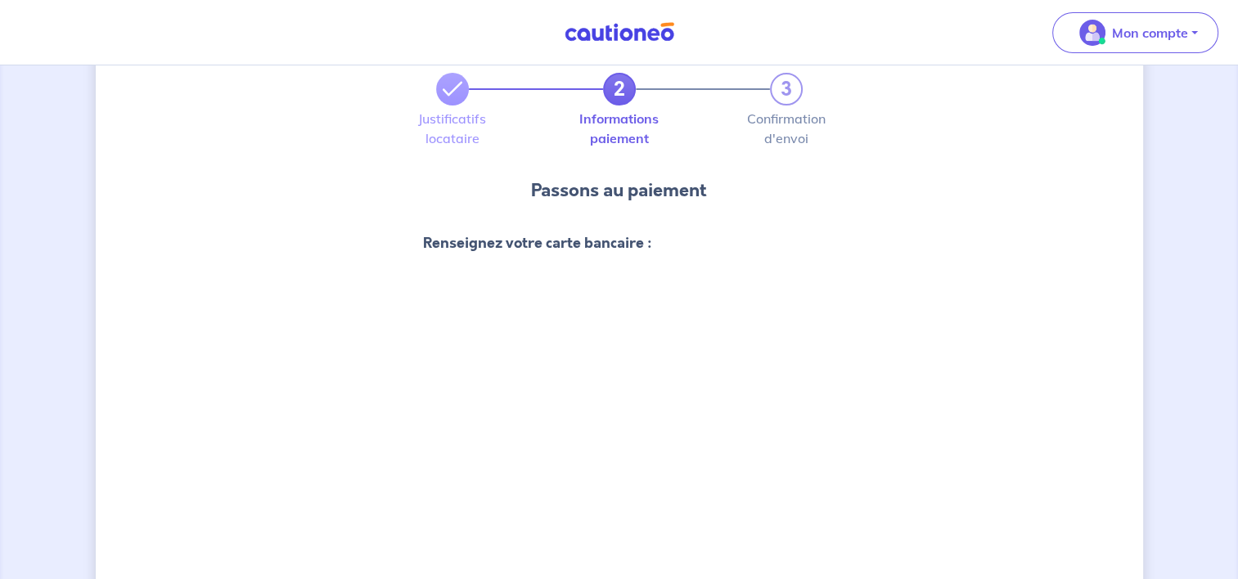
scroll to position [0, 0]
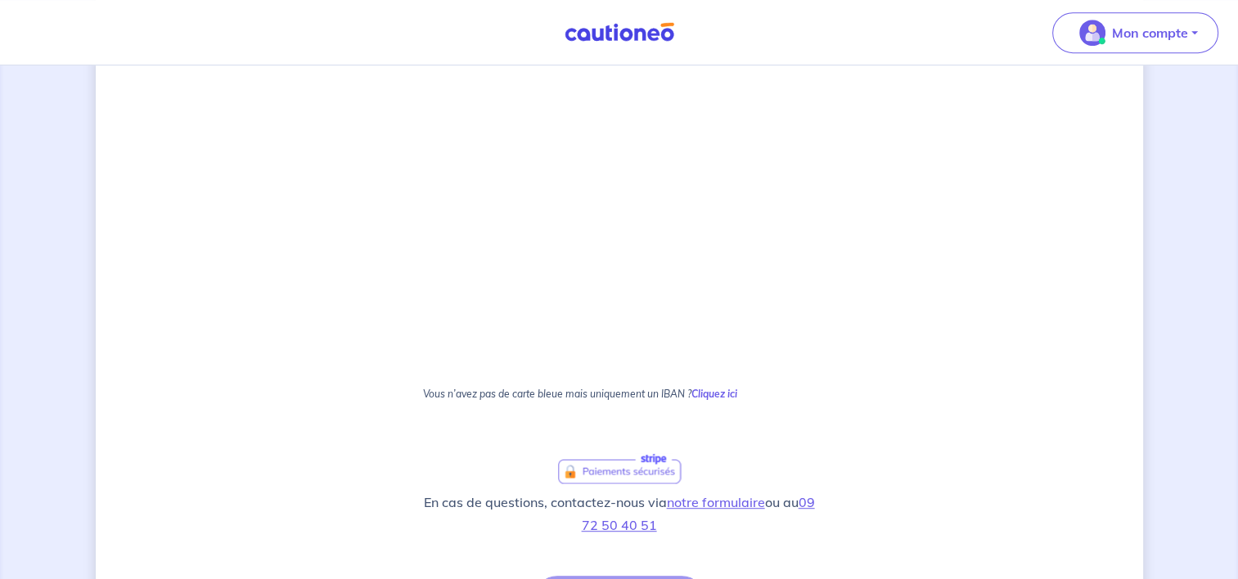
scroll to position [900, 0]
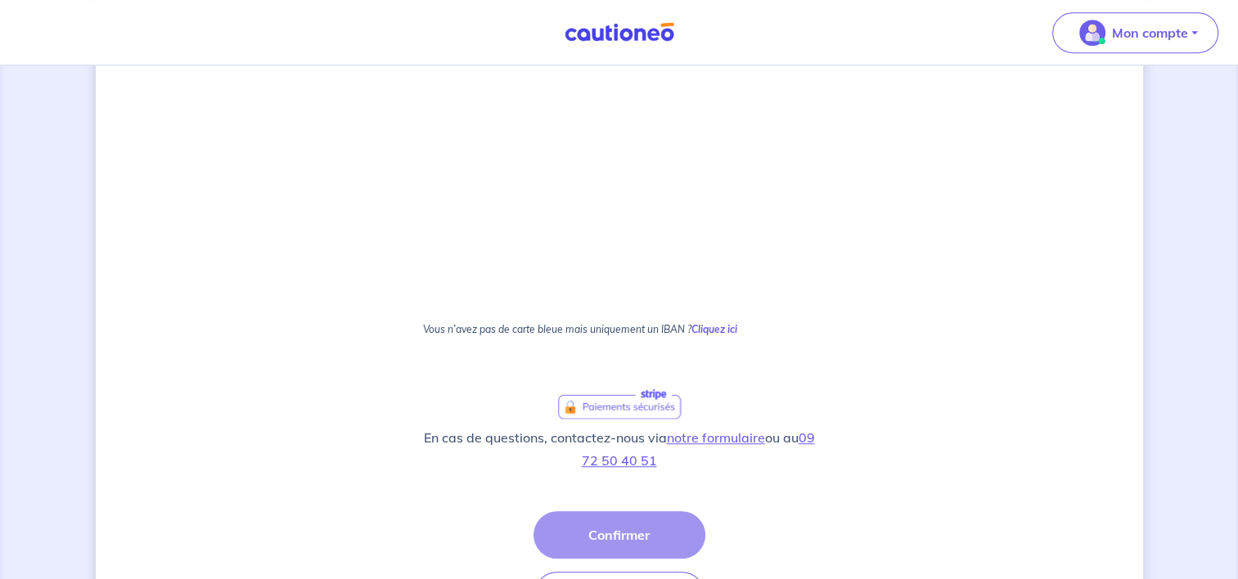
click at [642, 540] on div "Étape Précédente Précédent Confirmer Confirmer" at bounding box center [619, 565] width 172 height 108
drag, startPoint x: 642, startPoint y: 540, endPoint x: 622, endPoint y: 410, distance: 131.7
click at [622, 410] on img at bounding box center [619, 404] width 123 height 30
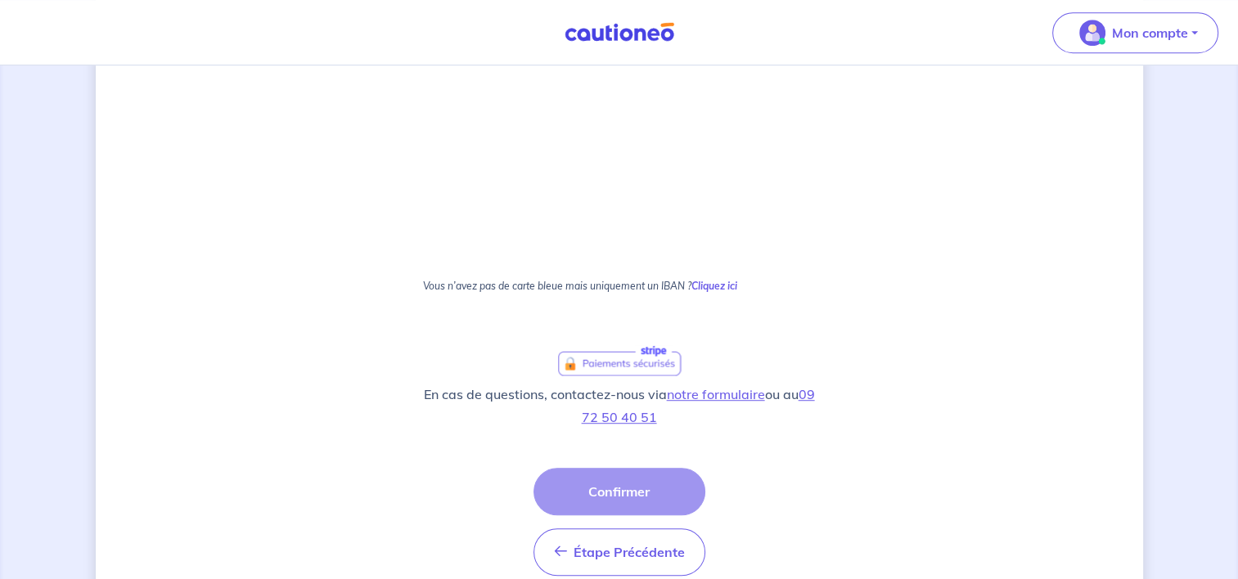
scroll to position [1018, 0]
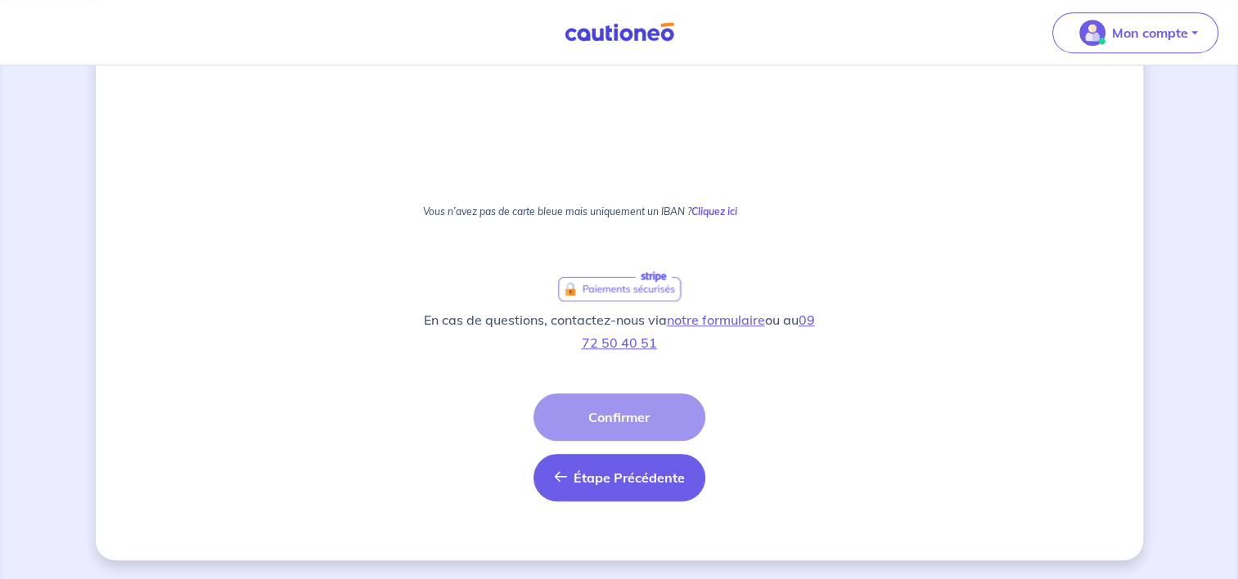
click at [654, 487] on button "Étape Précédente Précédent" at bounding box center [619, 477] width 172 height 47
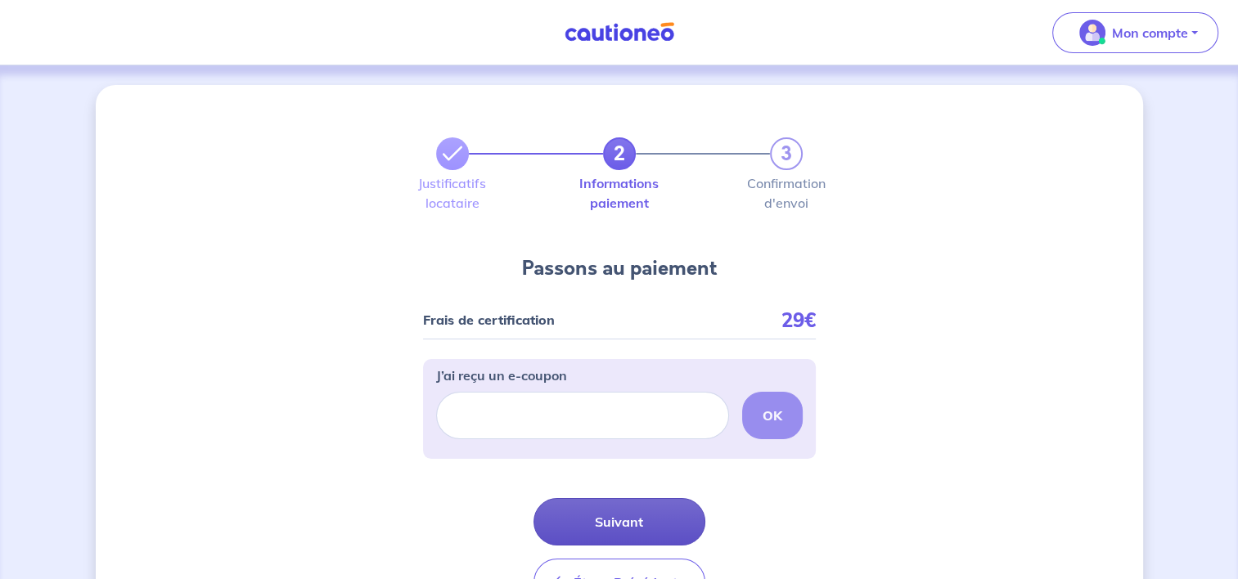
click at [597, 510] on button "Suivant" at bounding box center [619, 521] width 172 height 47
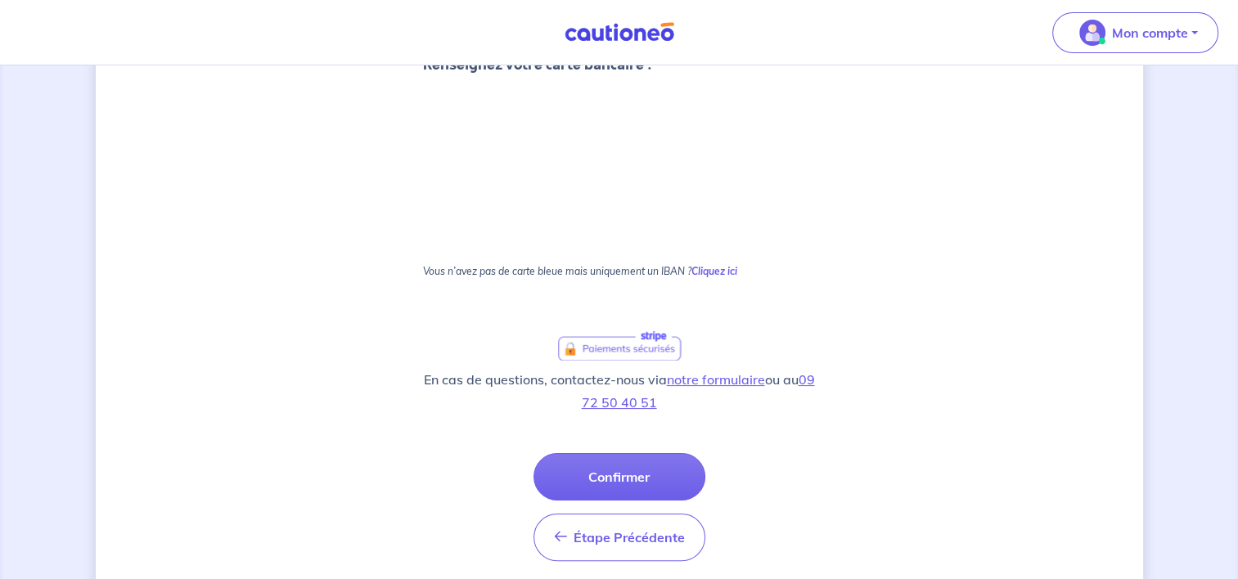
scroll to position [245, 0]
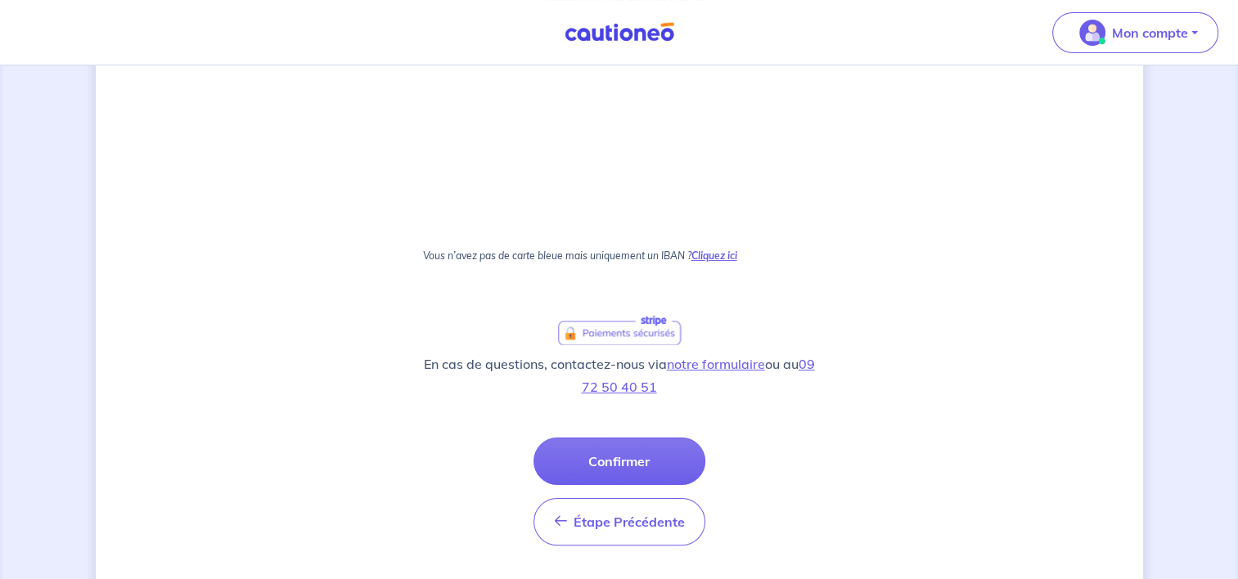
click at [737, 259] on strong "Cliquez ici" at bounding box center [714, 255] width 46 height 12
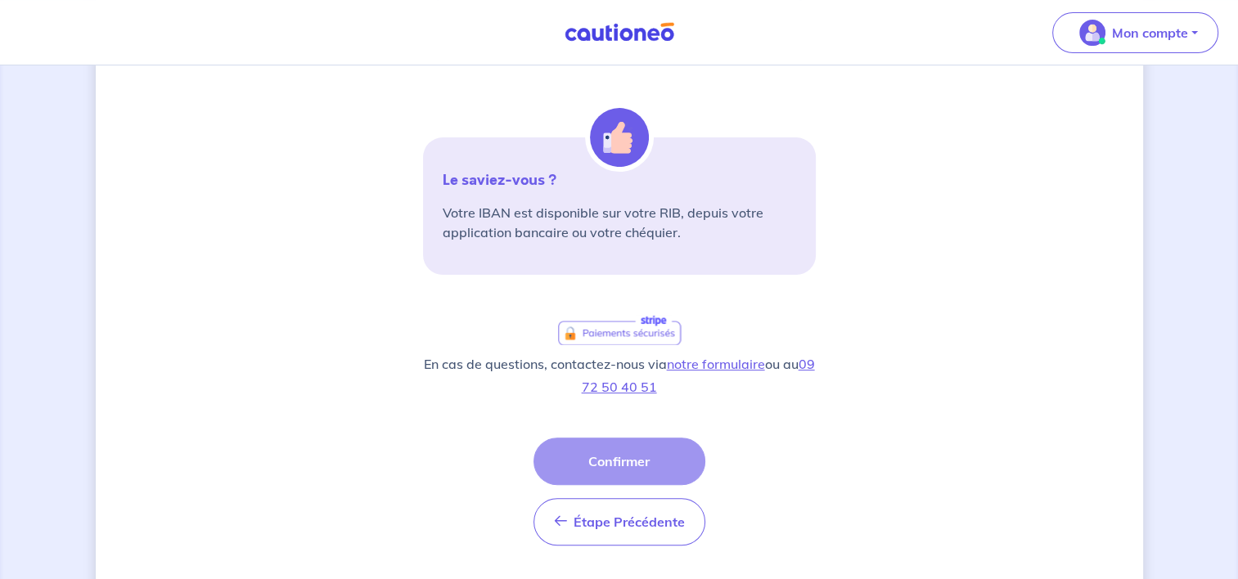
scroll to position [398, 0]
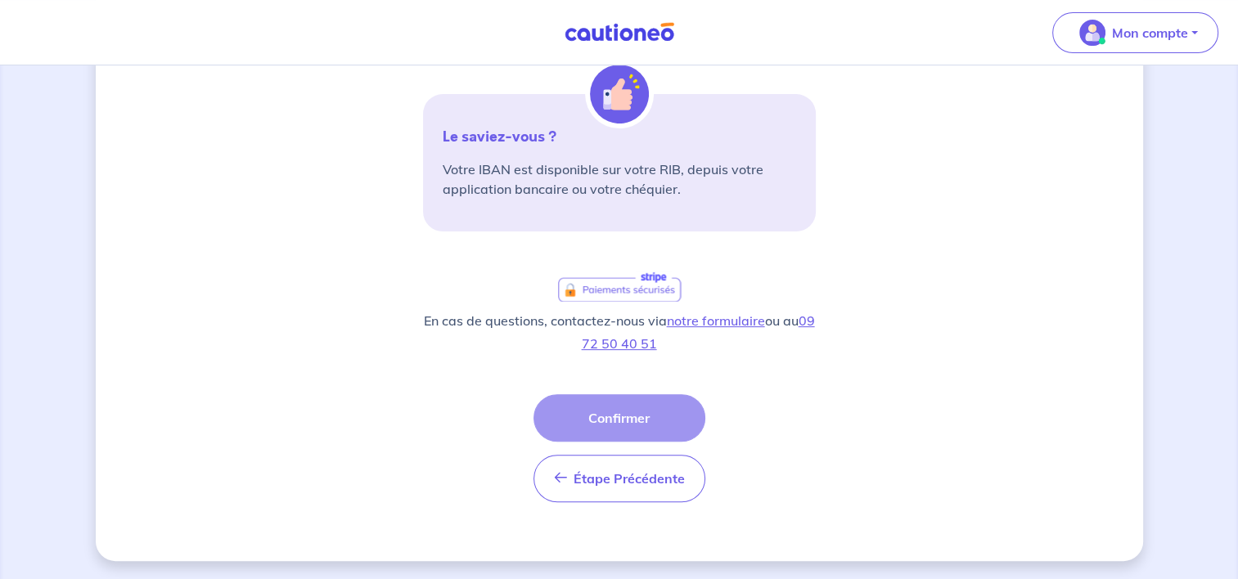
click at [631, 416] on div "Étape Précédente Précédent Confirmer Confirmer" at bounding box center [619, 448] width 172 height 108
click at [605, 288] on img at bounding box center [619, 287] width 123 height 30
click at [582, 194] on p "Votre IBAN est disponible sur votre RIB, depuis votre application bancaire ou v…" at bounding box center [619, 179] width 353 height 39
click at [610, 117] on img at bounding box center [619, 94] width 59 height 59
click at [627, 414] on div "Étape Précédente Précédent Confirmer Confirmer" at bounding box center [619, 448] width 172 height 108
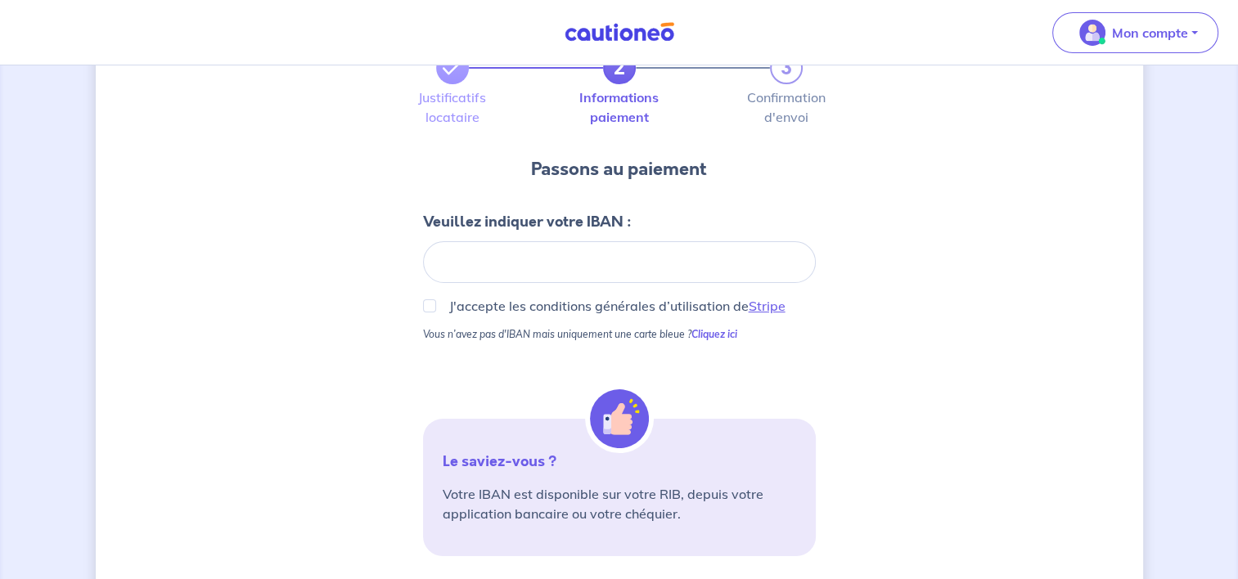
scroll to position [70, 0]
click at [423, 304] on input "J'accepte les conditions générales d’utilisation de Stripe" at bounding box center [429, 308] width 13 height 13
checkbox input "true"
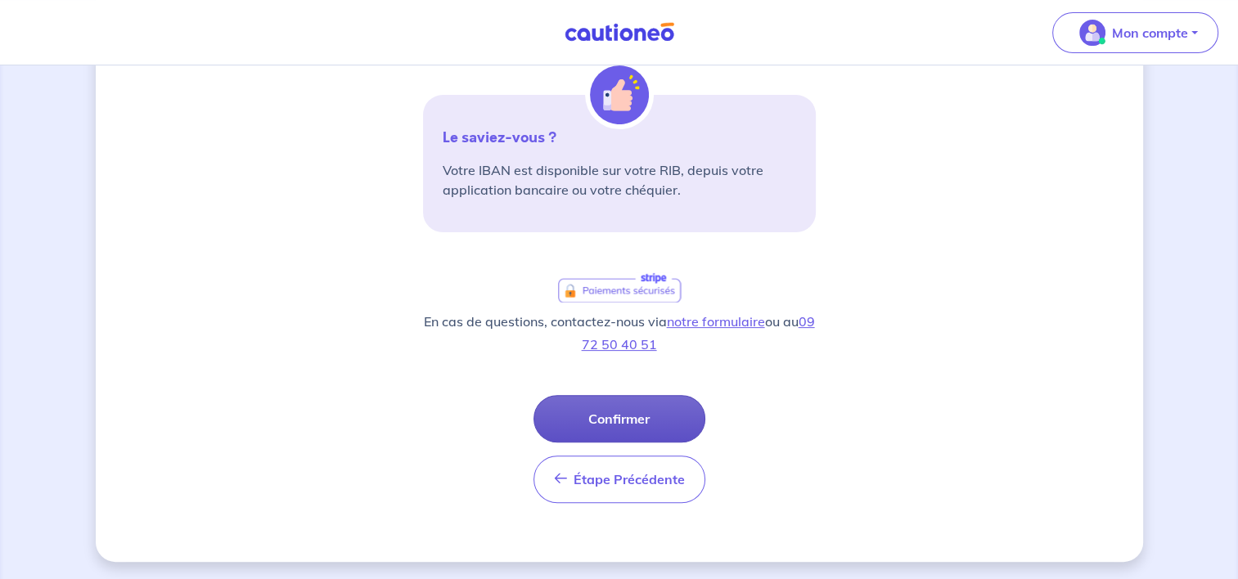
scroll to position [398, 0]
click at [622, 420] on button "Confirmer" at bounding box center [619, 417] width 172 height 47
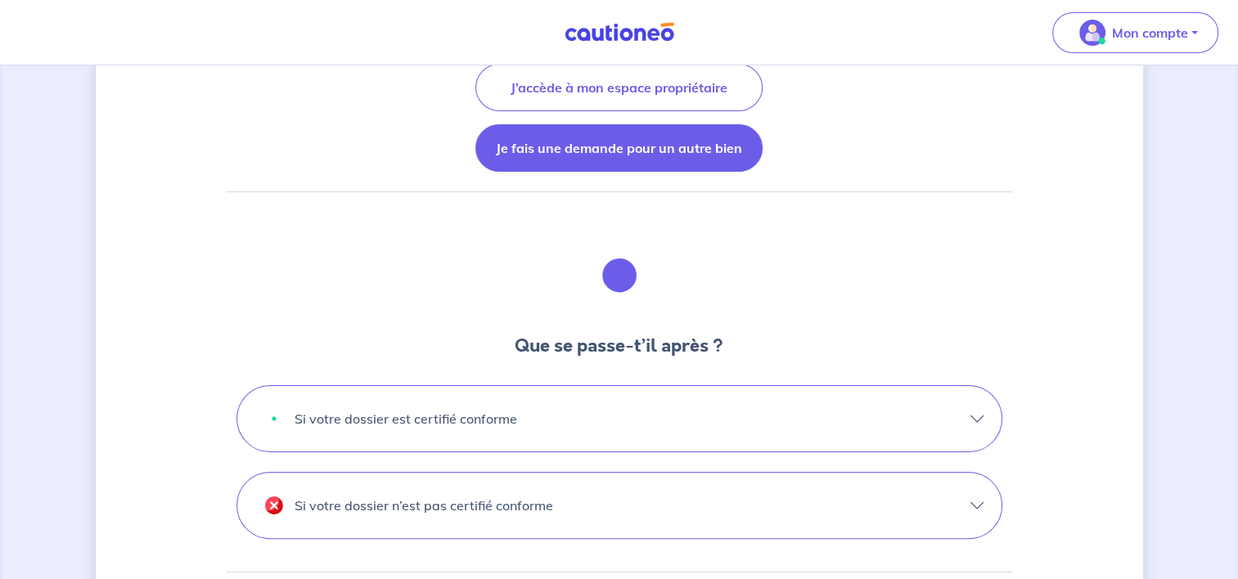
scroll to position [327, 0]
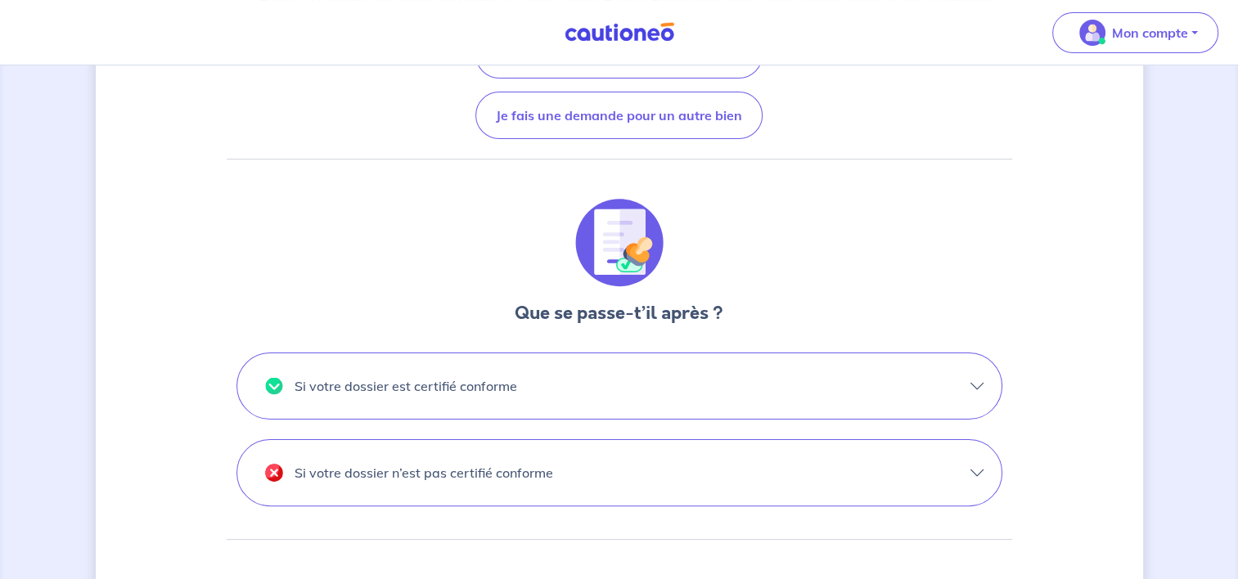
click at [537, 393] on button "Si votre dossier est certifié conforme" at bounding box center [619, 385] width 764 height 65
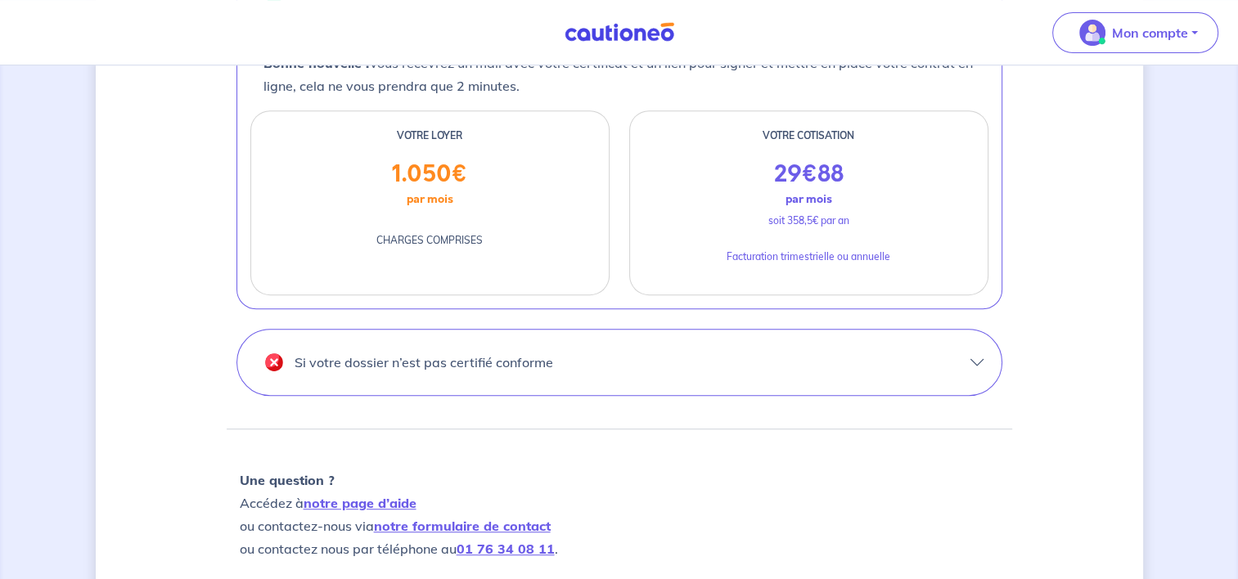
scroll to position [736, 0]
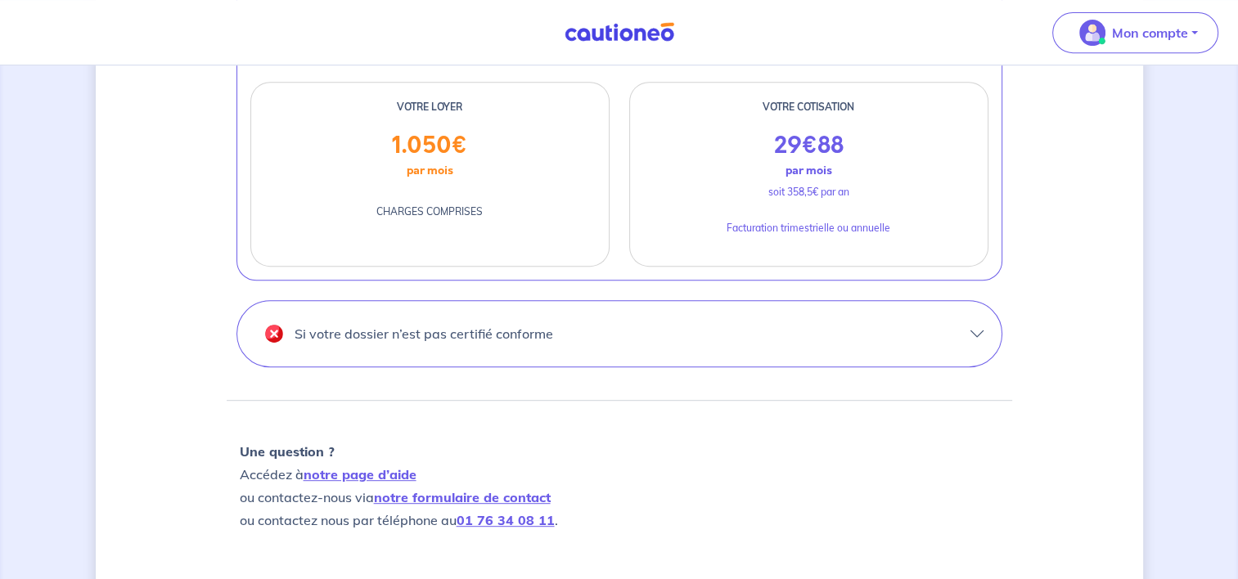
click at [766, 344] on button "Si votre dossier n’est pas certifié conforme" at bounding box center [619, 333] width 764 height 65
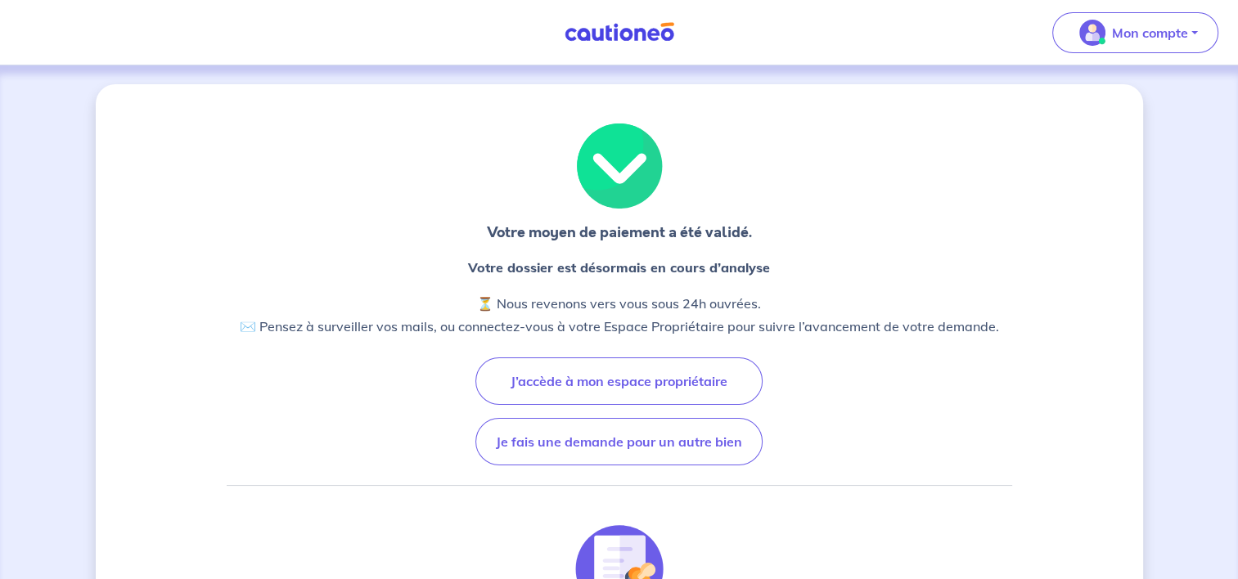
scroll to position [0, 0]
